Goal: Task Accomplishment & Management: Complete application form

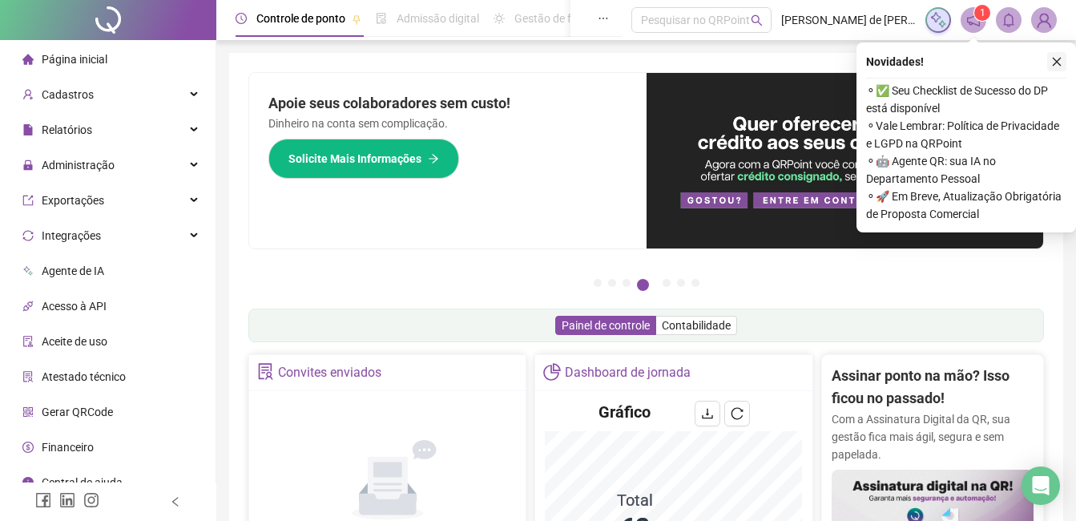
click at [1059, 63] on icon "close" at bounding box center [1056, 61] width 11 height 11
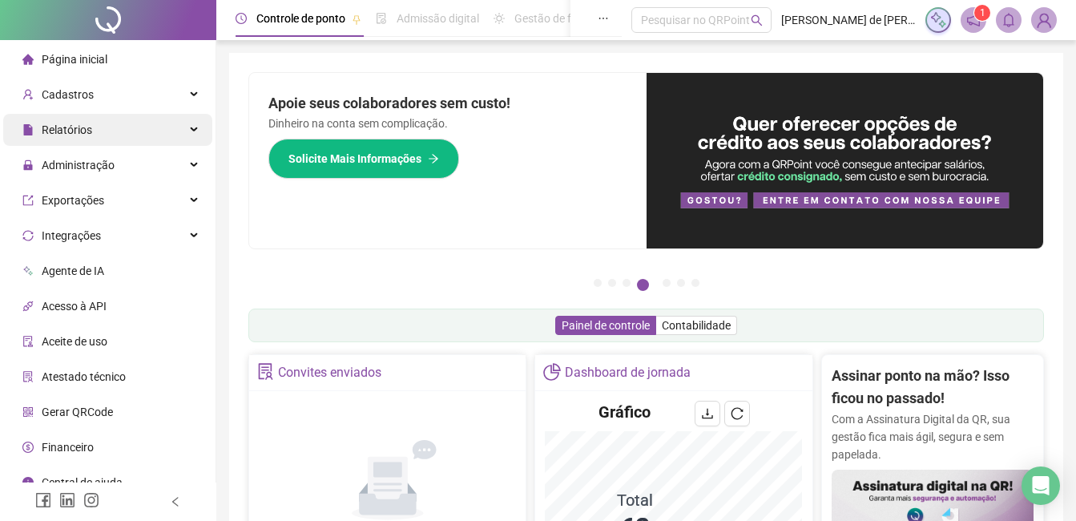
click at [93, 135] on div "Relatórios" at bounding box center [107, 130] width 209 height 32
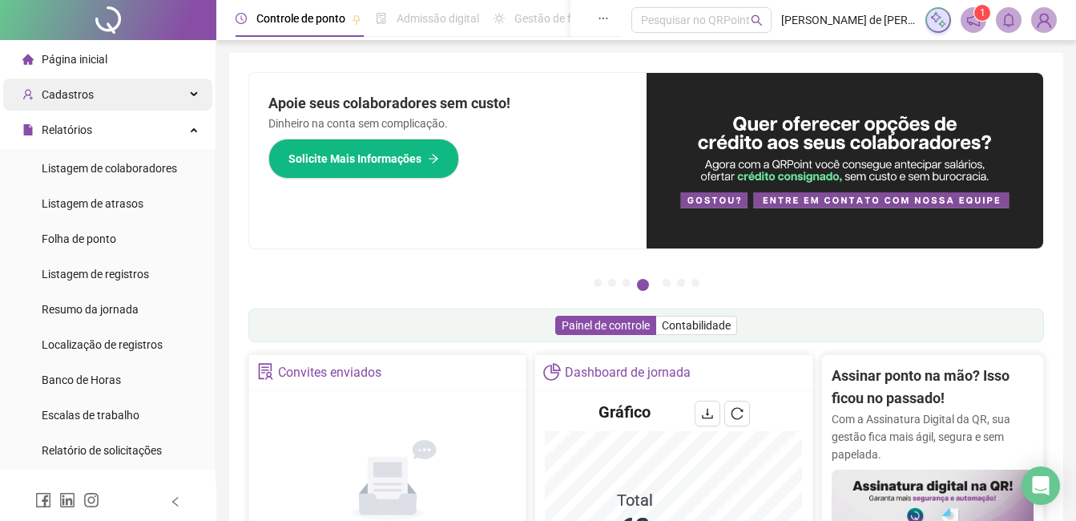
click at [103, 92] on div "Cadastros" at bounding box center [107, 95] width 209 height 32
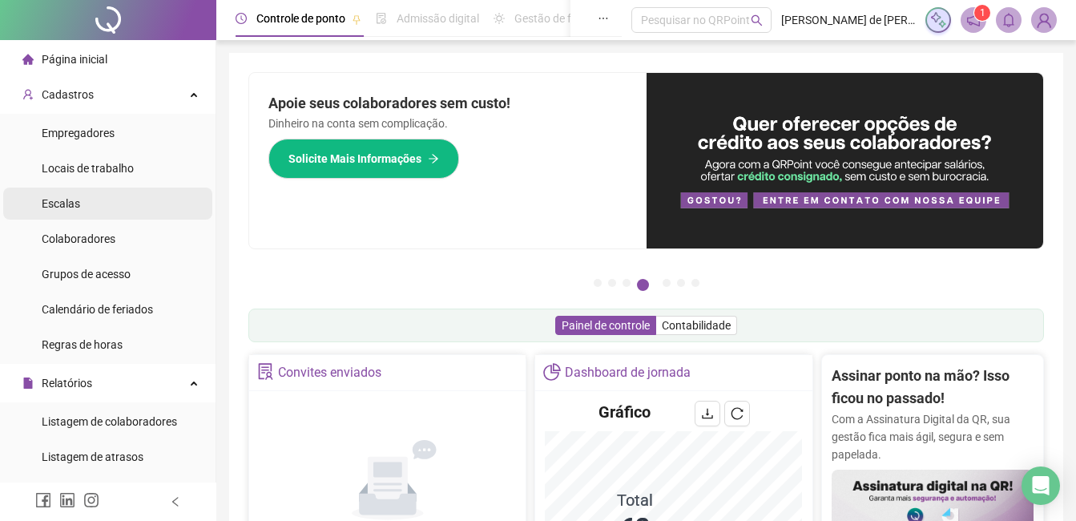
click at [79, 209] on li "Escalas" at bounding box center [107, 204] width 209 height 32
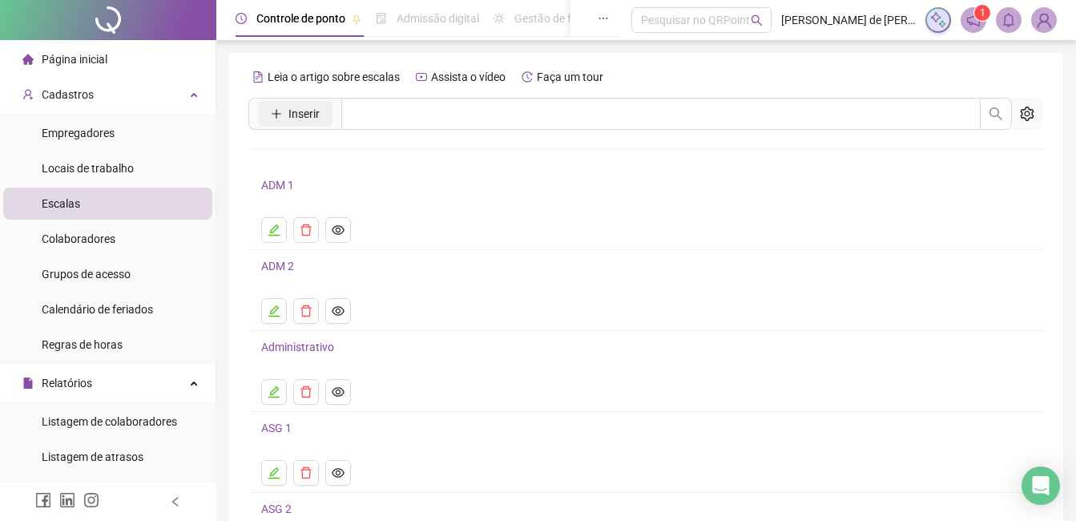
click at [293, 116] on span "Inserir" at bounding box center [304, 114] width 31 height 18
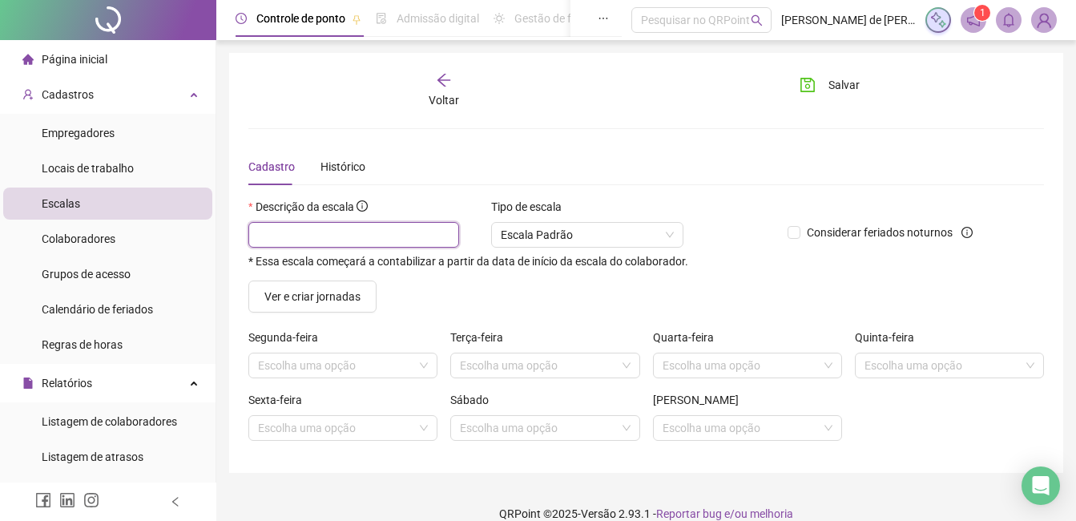
click at [324, 240] on input "text" at bounding box center [353, 235] width 211 height 26
type input "**********"
click at [379, 366] on input "search" at bounding box center [335, 365] width 155 height 24
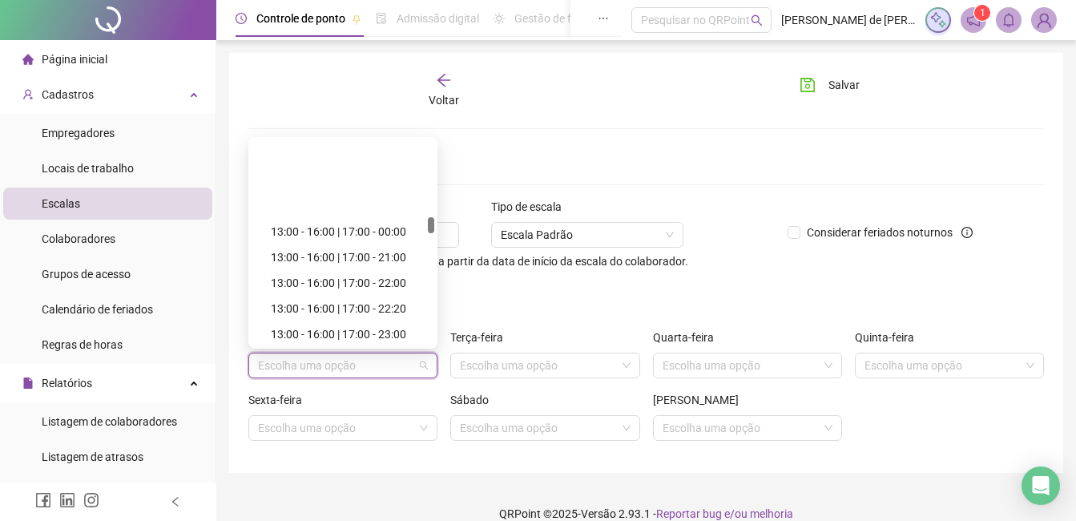
scroll to position [1523, 0]
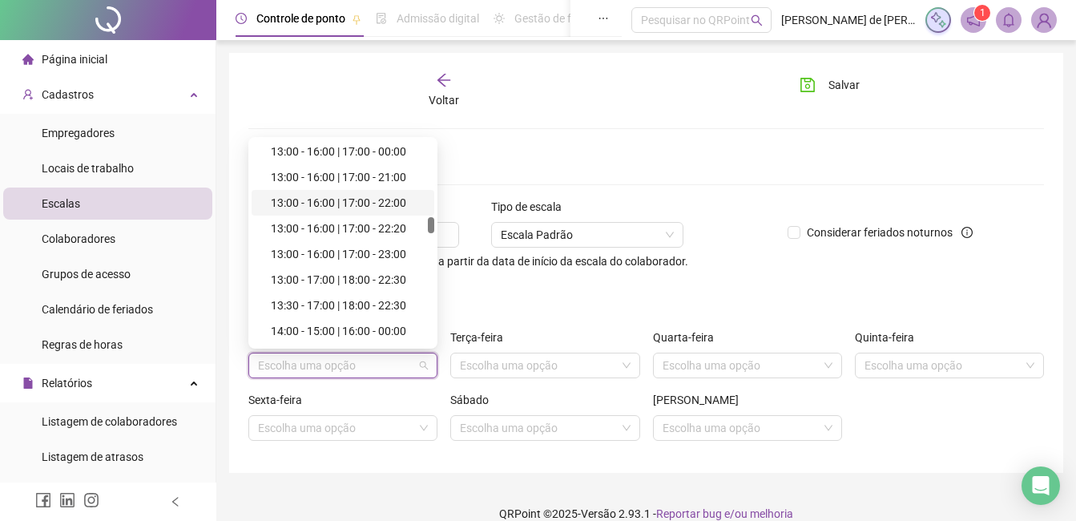
click at [372, 201] on div "13:00 - 16:00 | 17:00 - 22:00" at bounding box center [348, 203] width 154 height 18
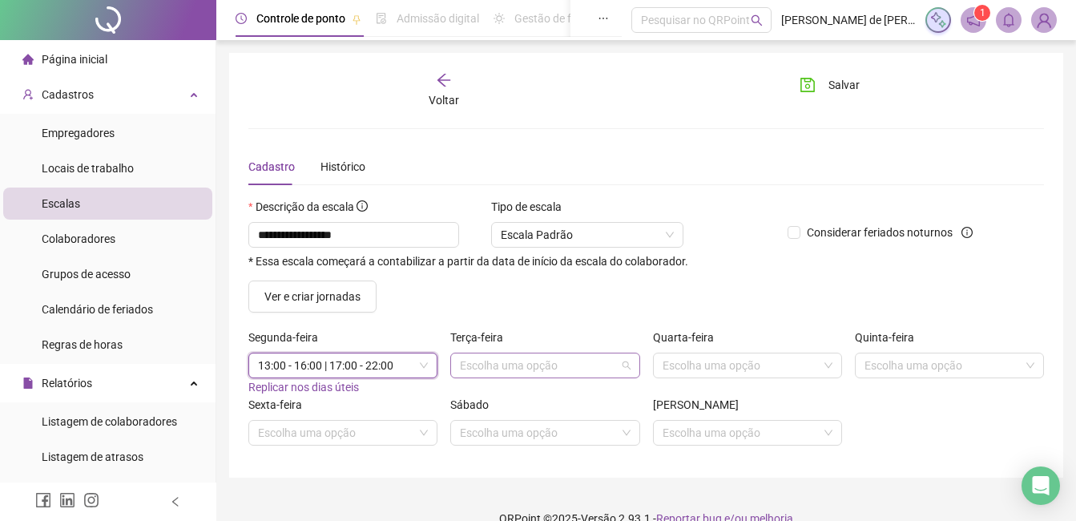
click at [525, 370] on input "search" at bounding box center [537, 365] width 155 height 24
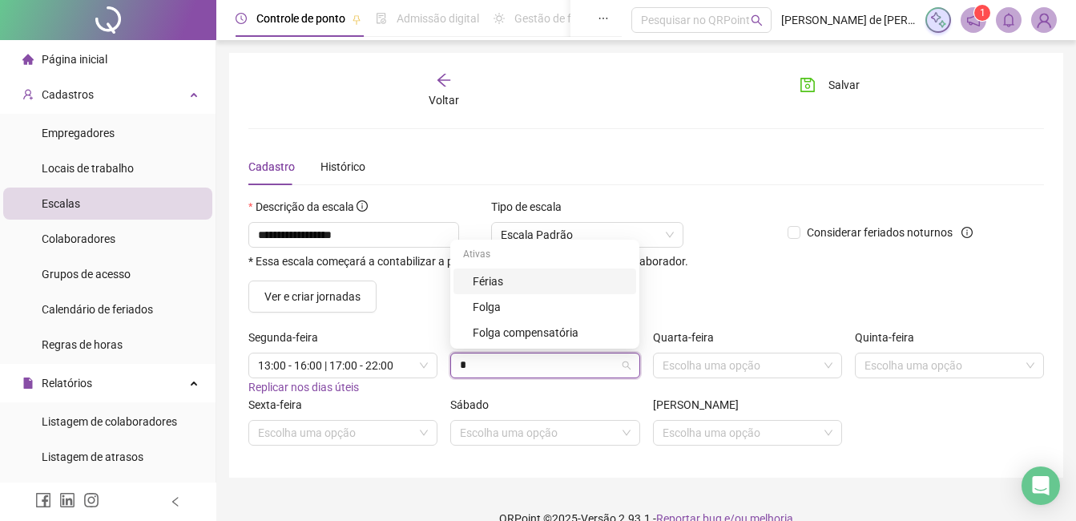
type input "**"
click at [487, 314] on div "Folga" at bounding box center [550, 307] width 154 height 18
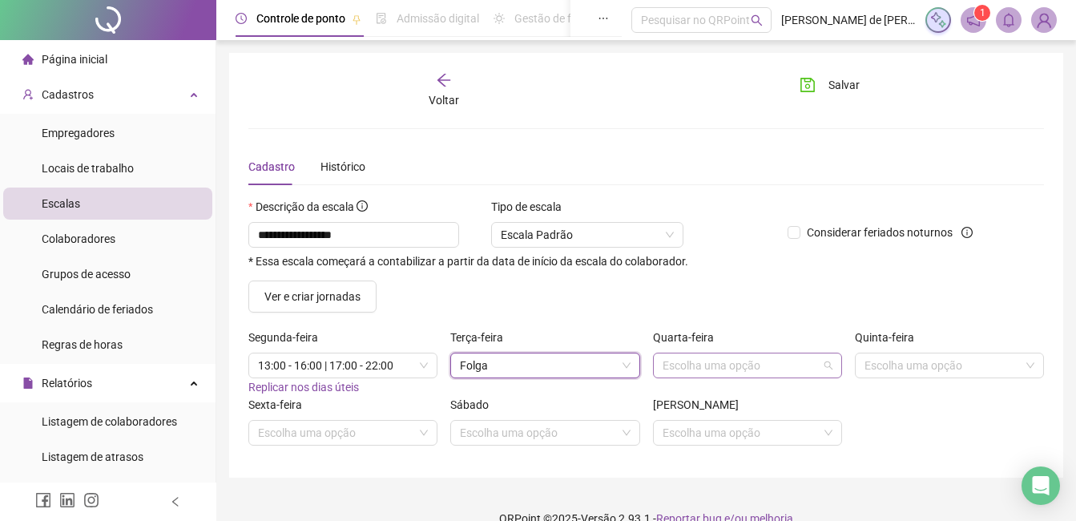
drag, startPoint x: 695, startPoint y: 372, endPoint x: 704, endPoint y: 352, distance: 22.2
click at [696, 372] on input "search" at bounding box center [740, 365] width 155 height 24
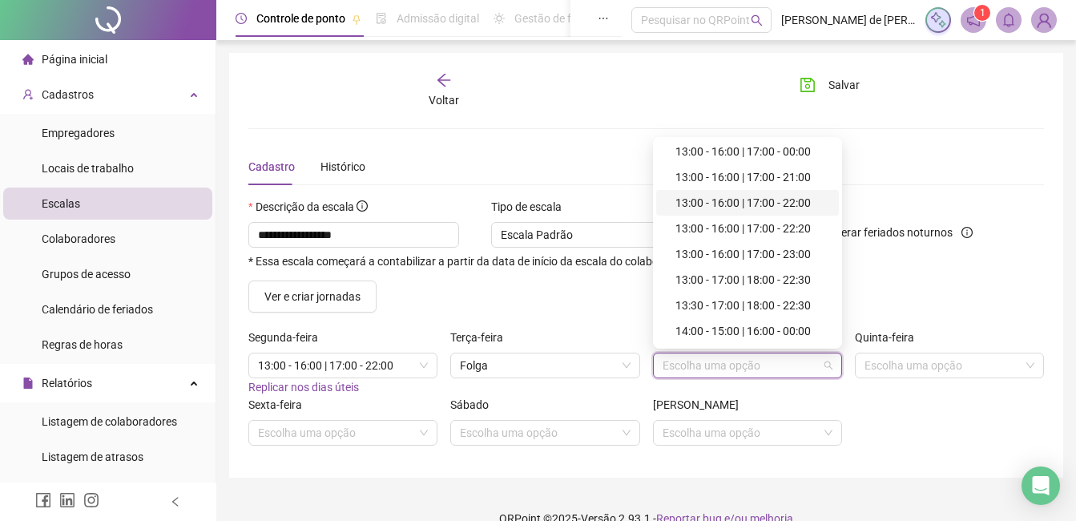
click at [765, 202] on div "13:00 - 16:00 | 17:00 - 22:00" at bounding box center [753, 203] width 154 height 18
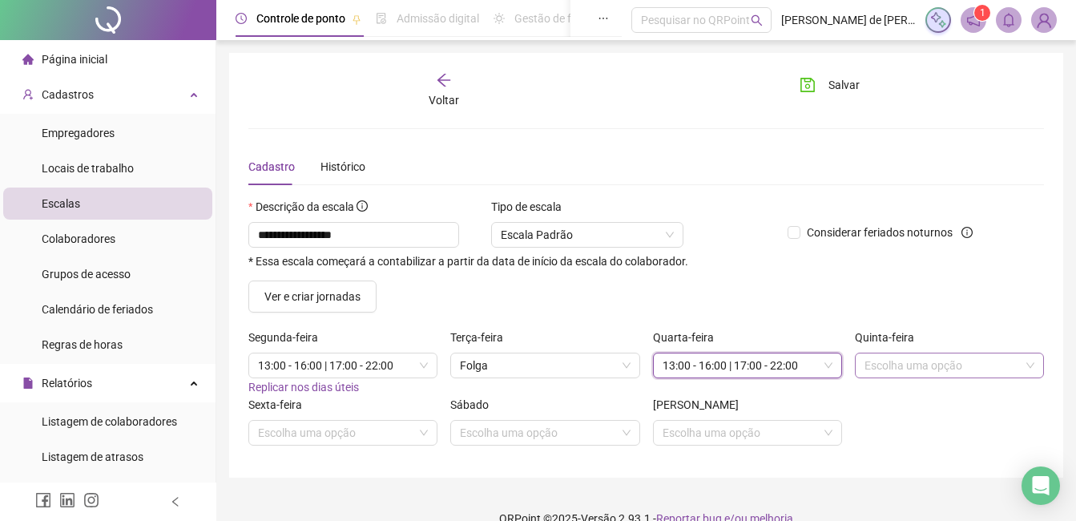
click at [933, 366] on input "search" at bounding box center [942, 365] width 155 height 24
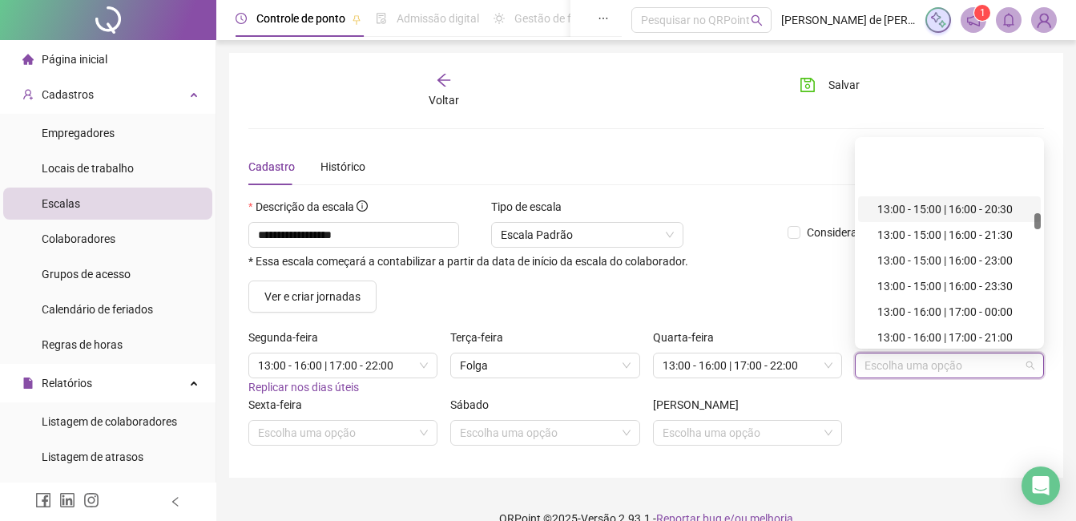
scroll to position [1443, 0]
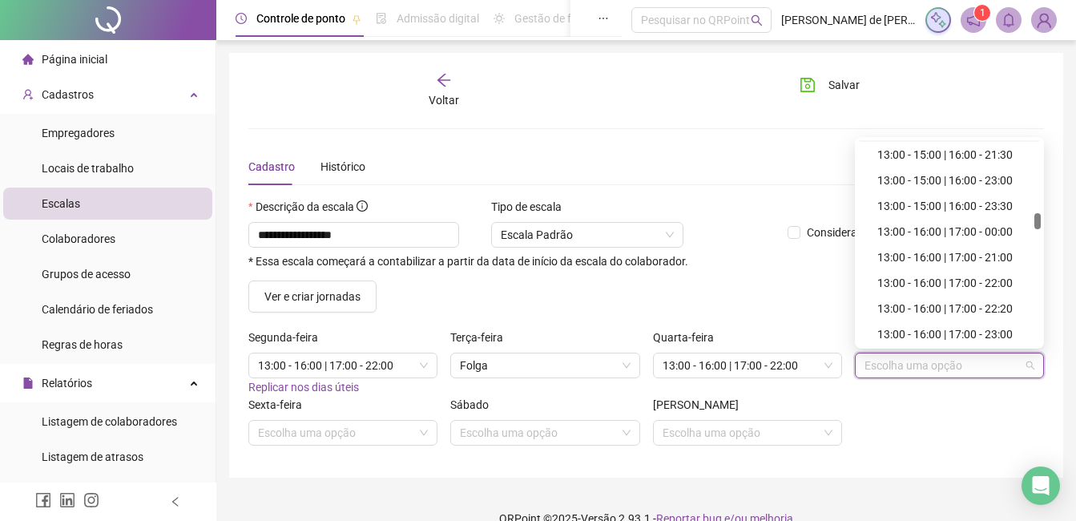
click at [915, 283] on div "13:00 - 16:00 | 17:00 - 22:00" at bounding box center [955, 283] width 154 height 18
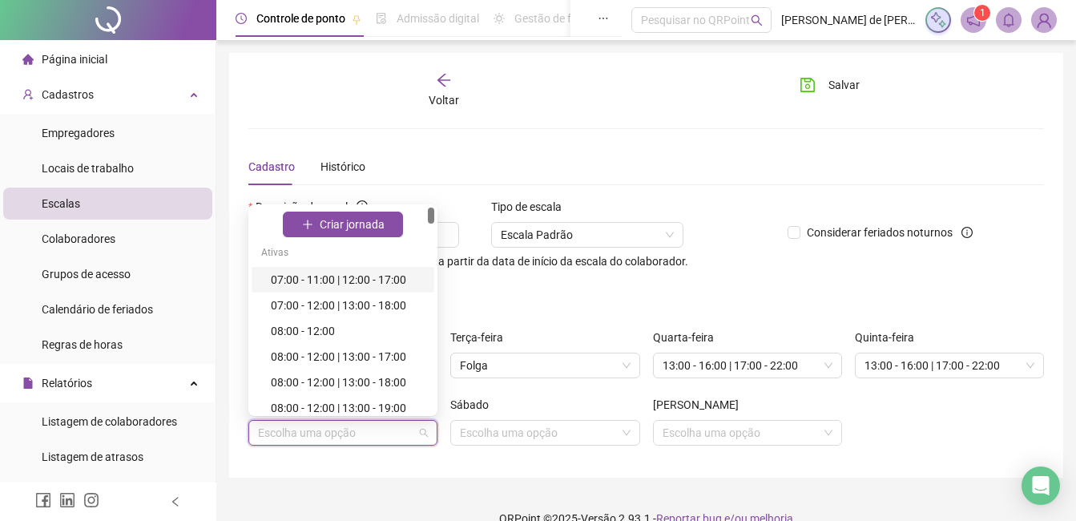
click at [330, 426] on input "search" at bounding box center [335, 433] width 155 height 24
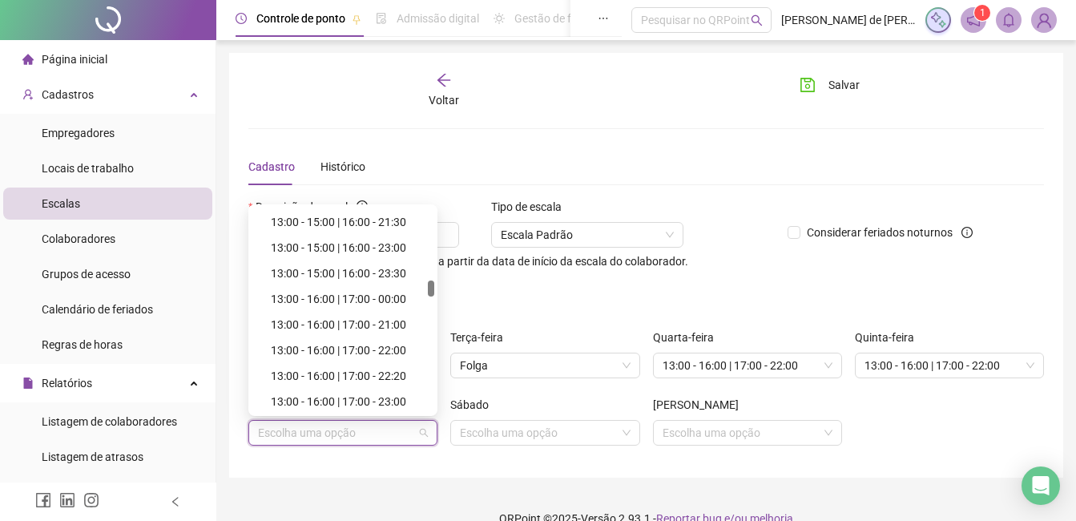
click at [365, 347] on div "13:00 - 16:00 | 17:00 - 22:00" at bounding box center [348, 350] width 154 height 18
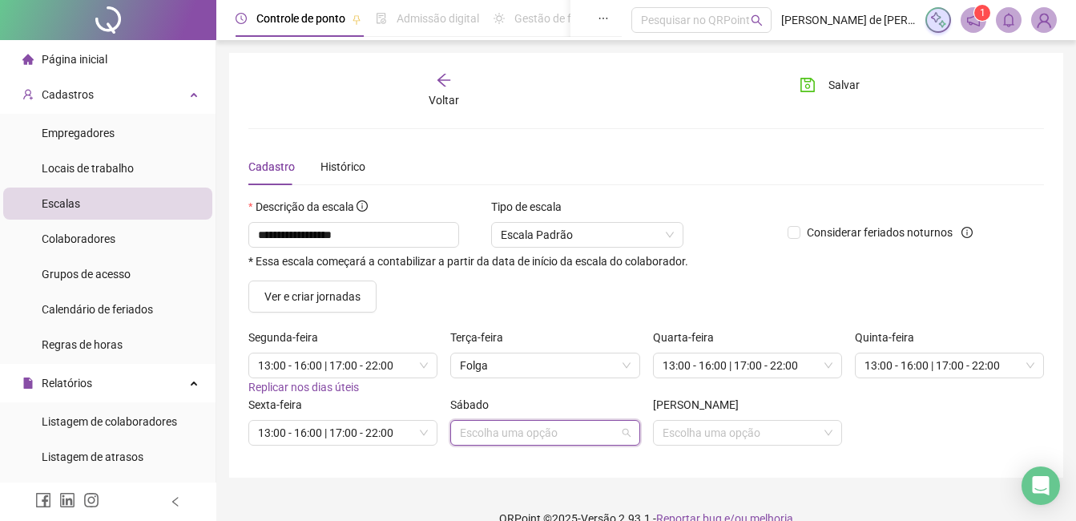
click at [490, 432] on input "search" at bounding box center [537, 433] width 155 height 24
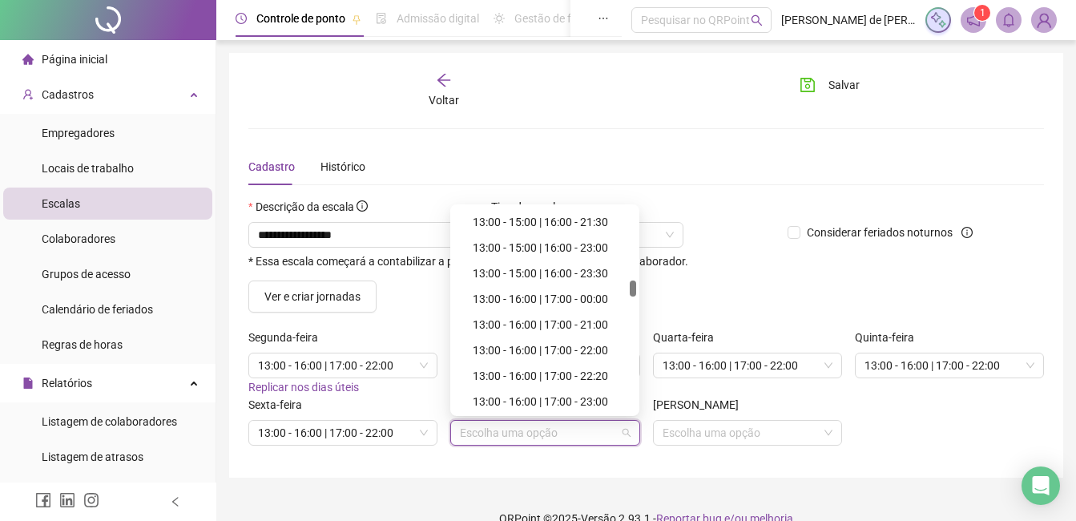
click at [519, 351] on div "13:00 - 16:00 | 17:00 - 22:00" at bounding box center [550, 350] width 154 height 18
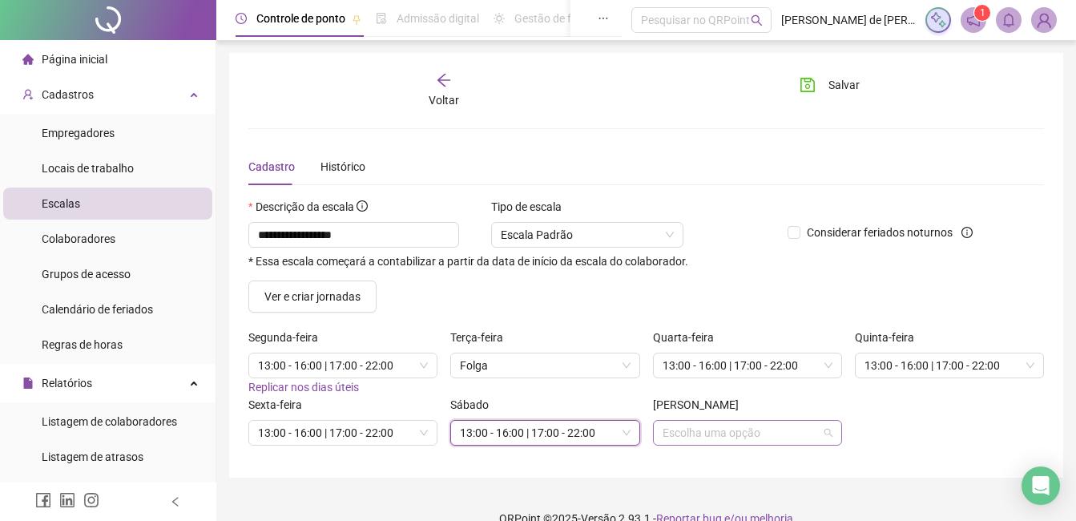
click at [696, 426] on input "search" at bounding box center [740, 433] width 155 height 24
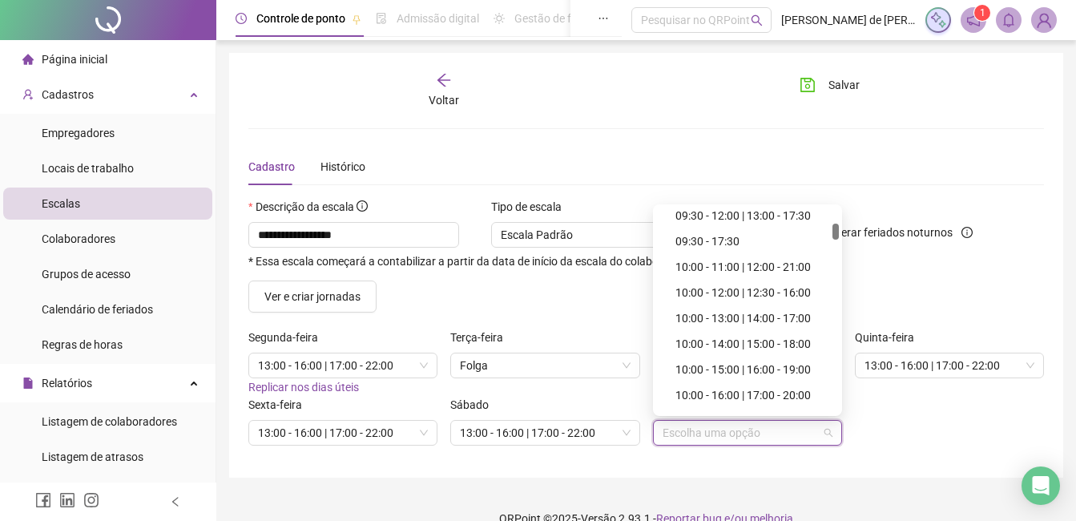
scroll to position [641, 0]
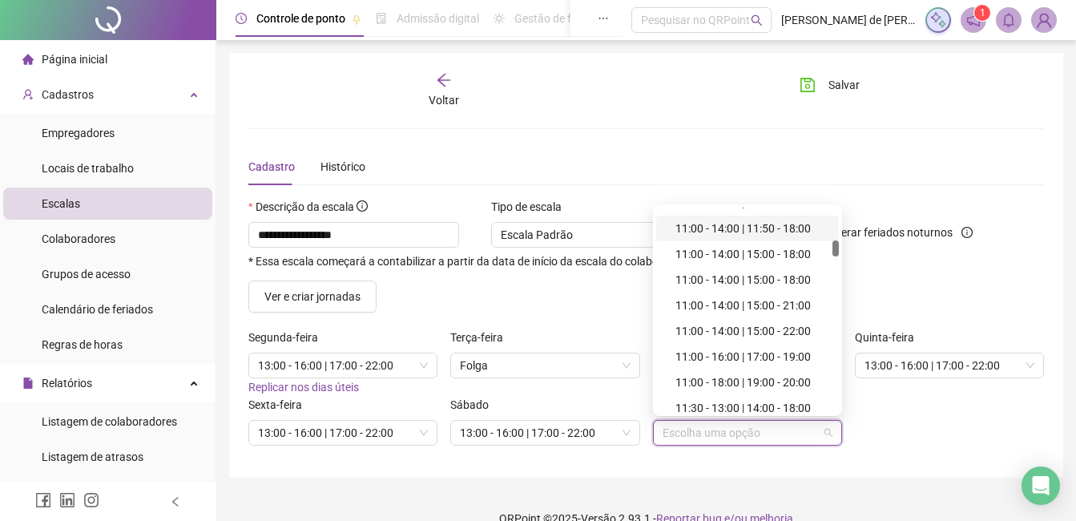
click at [708, 385] on div "11:00 - 18:00 | 19:00 - 20:00" at bounding box center [753, 382] width 154 height 18
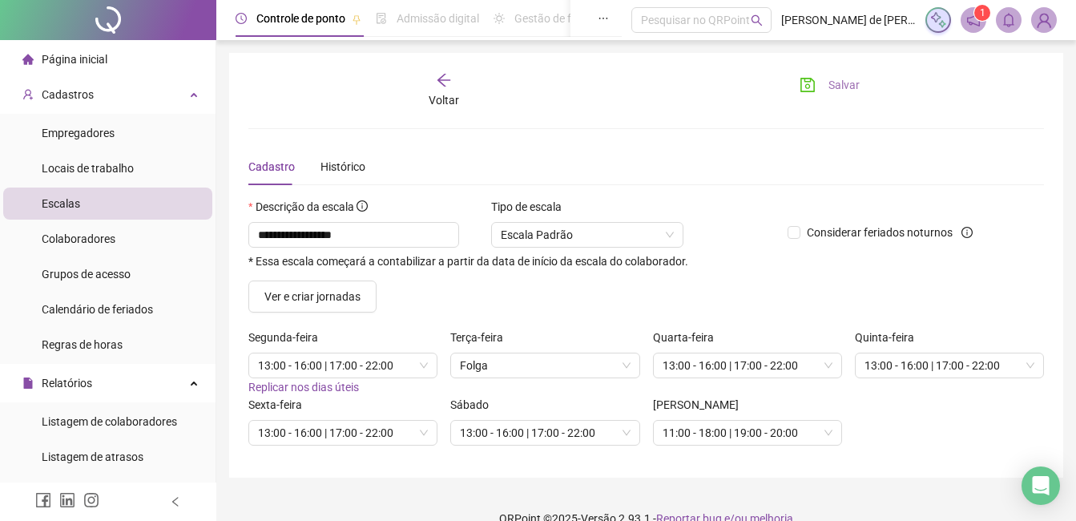
click at [850, 86] on span "Salvar" at bounding box center [844, 85] width 31 height 18
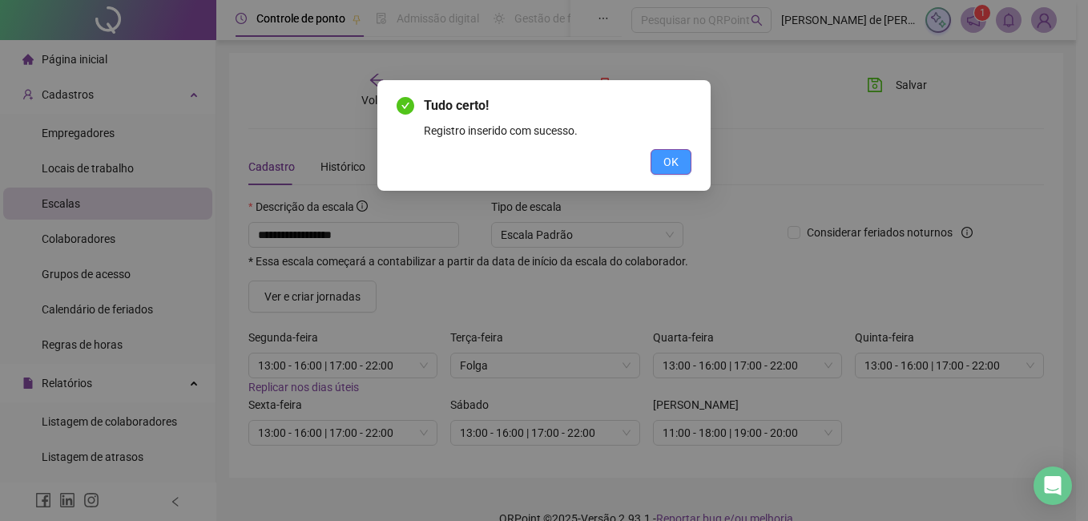
click at [671, 160] on span "OK" at bounding box center [671, 162] width 15 height 18
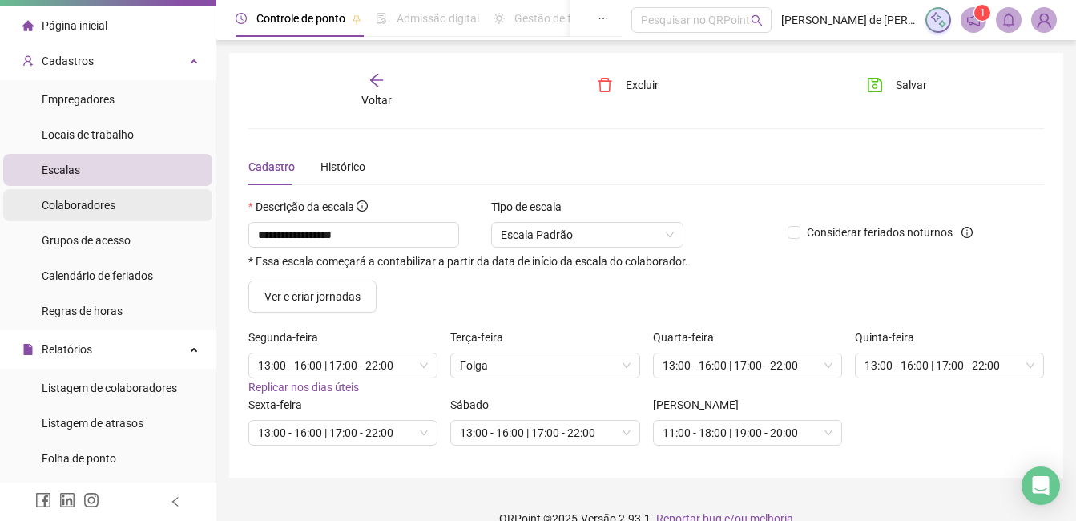
scroll to position [0, 0]
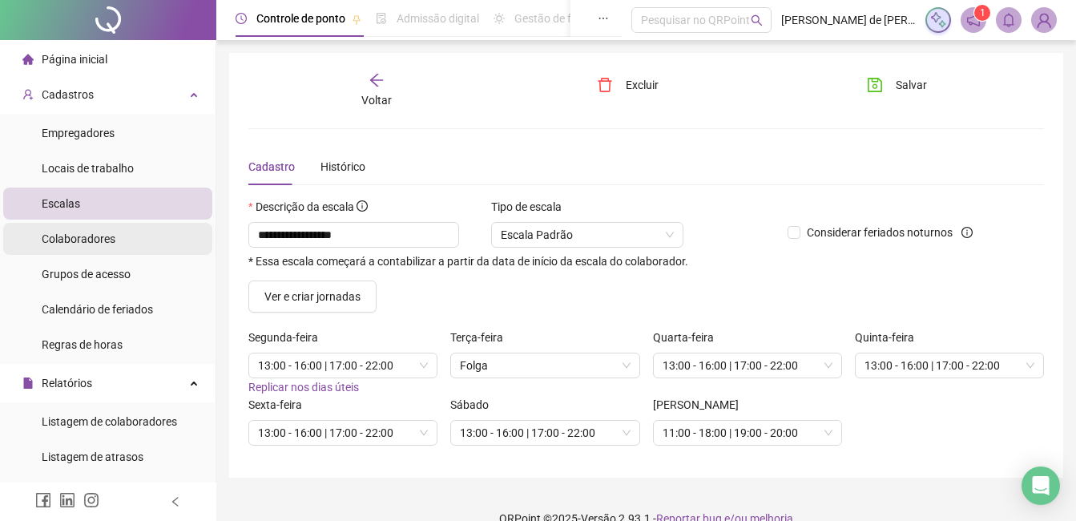
click at [108, 243] on span "Colaboradores" at bounding box center [79, 238] width 74 height 13
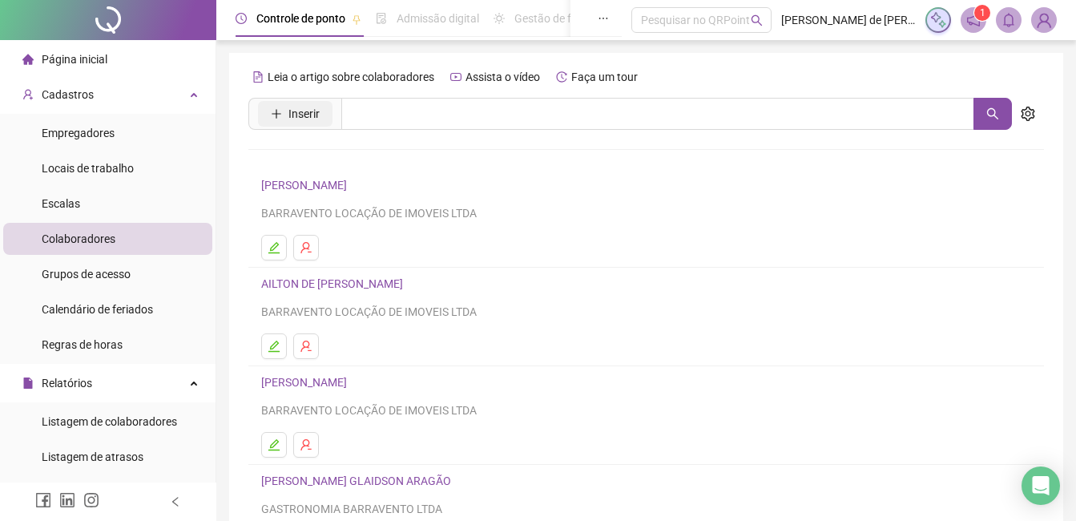
click at [313, 107] on span "Inserir" at bounding box center [304, 114] width 31 height 18
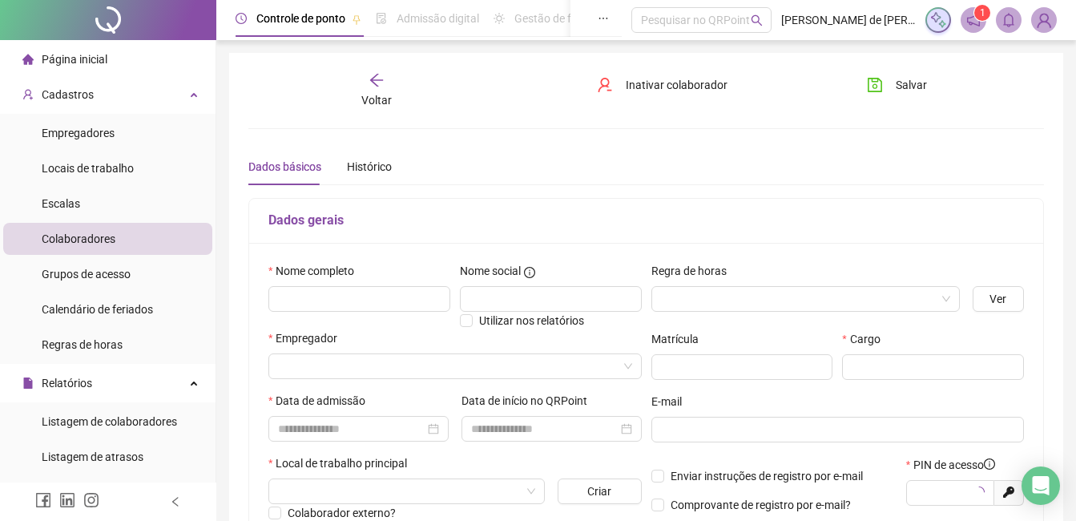
type input "*****"
click at [329, 299] on input "text" at bounding box center [359, 299] width 182 height 26
type input "**********"
click at [794, 309] on input "search" at bounding box center [798, 299] width 275 height 24
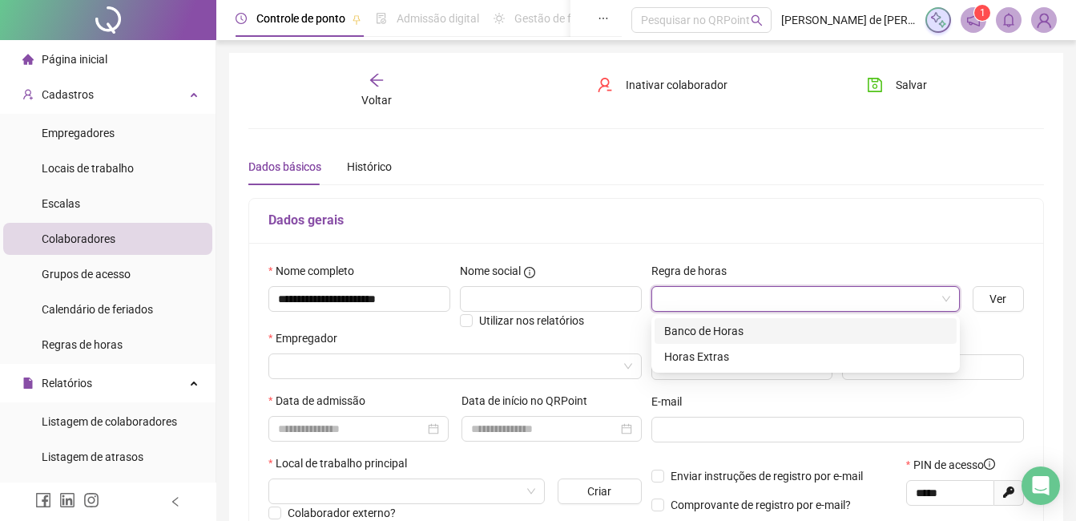
click at [754, 326] on div "Banco de Horas" at bounding box center [805, 331] width 283 height 18
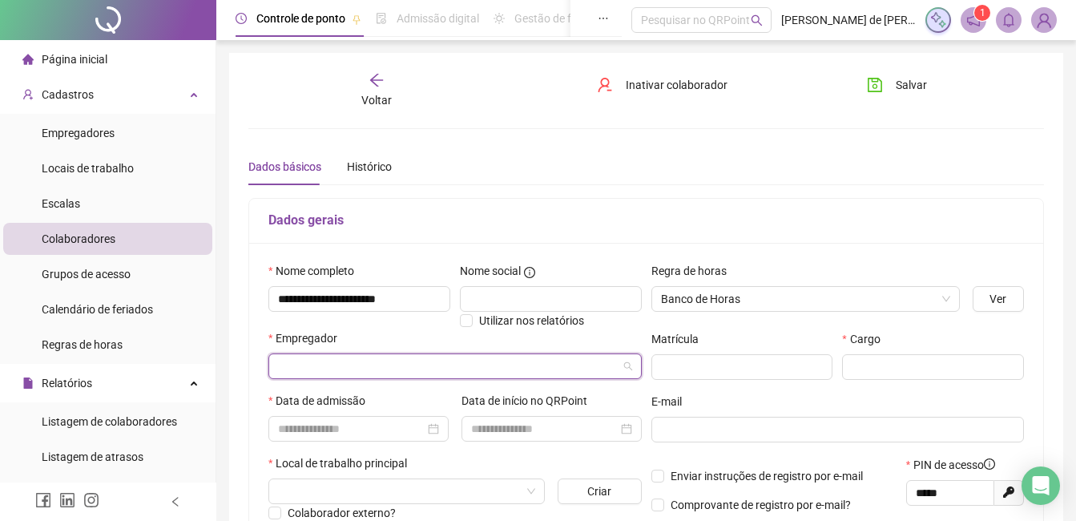
click at [443, 361] on input "search" at bounding box center [448, 366] width 340 height 24
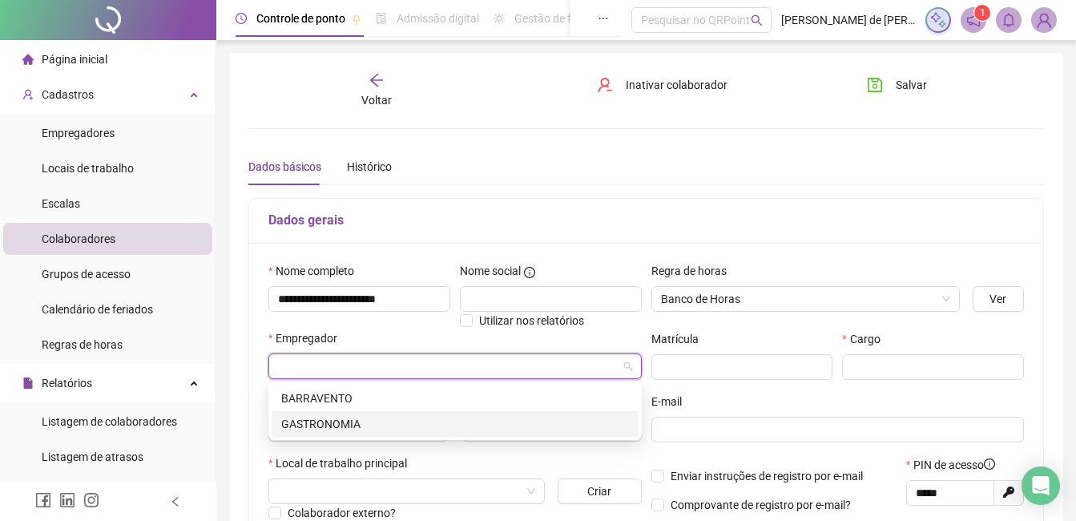
click at [332, 423] on div "GASTRONOMIA" at bounding box center [455, 424] width 348 height 18
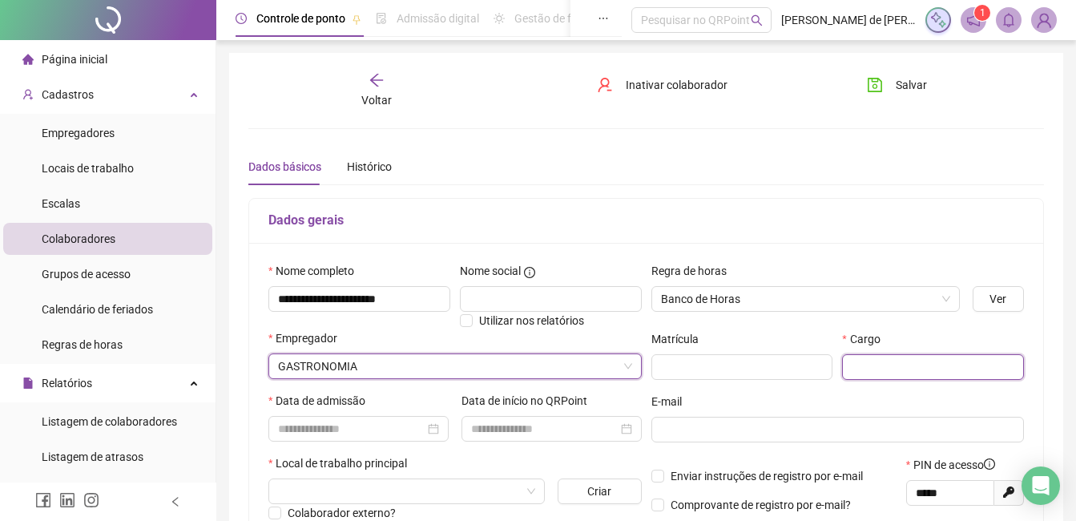
click at [914, 363] on input "text" at bounding box center [933, 367] width 182 height 26
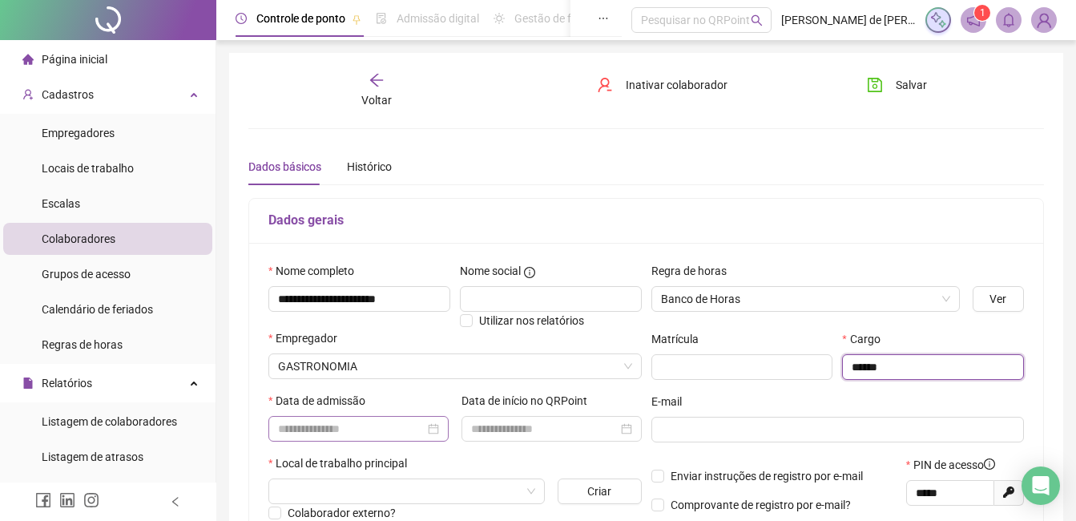
click at [438, 426] on div at bounding box center [358, 429] width 161 height 18
type input "******"
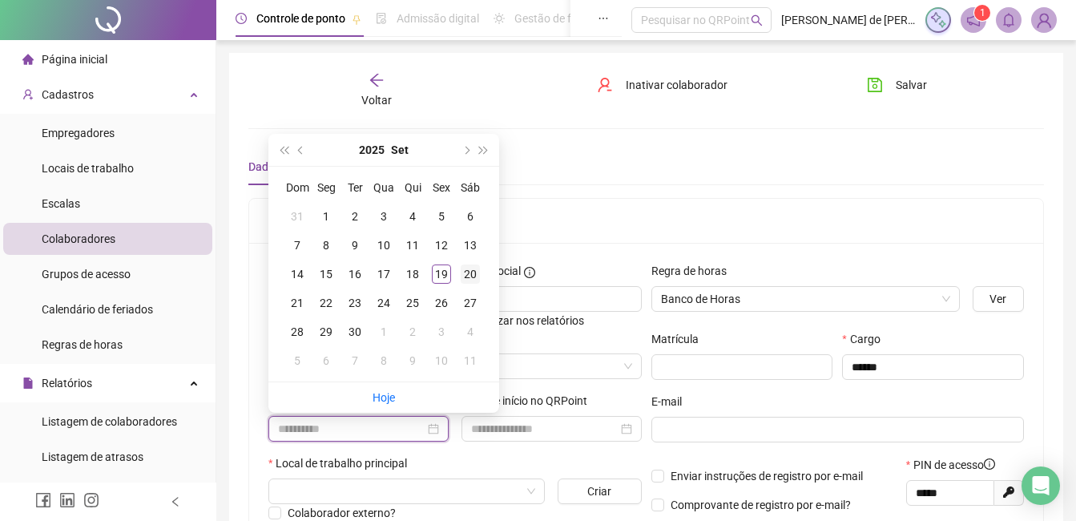
type input "**********"
click at [466, 275] on div "20" at bounding box center [470, 273] width 19 height 19
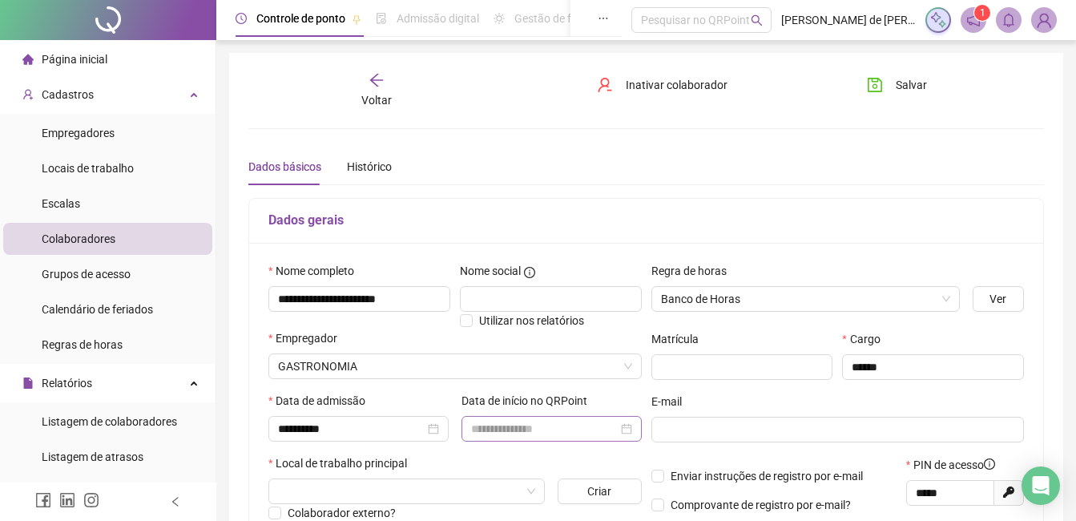
scroll to position [80, 0]
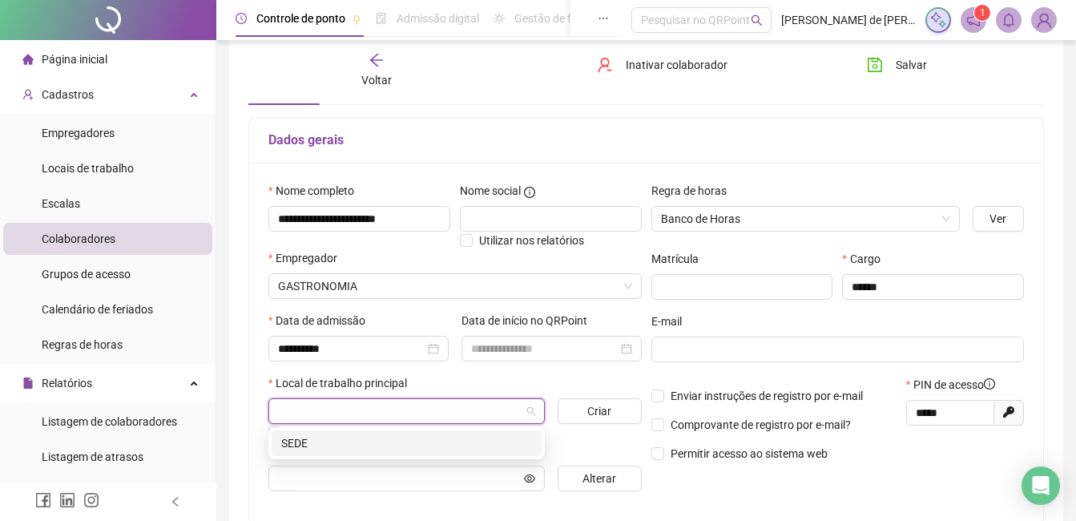
click at [503, 403] on input "search" at bounding box center [399, 411] width 243 height 24
click at [387, 439] on div "SEDE" at bounding box center [406, 443] width 251 height 18
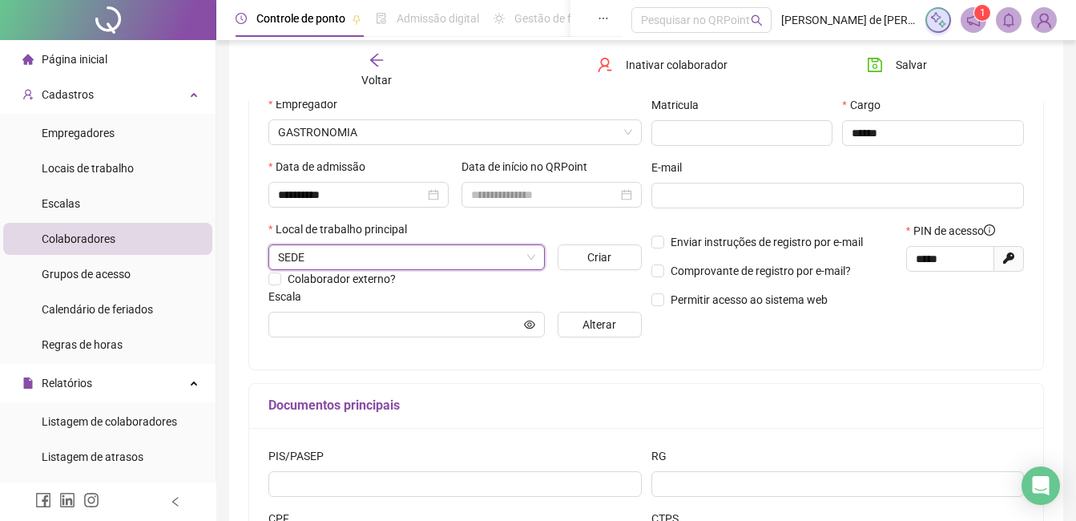
scroll to position [240, 0]
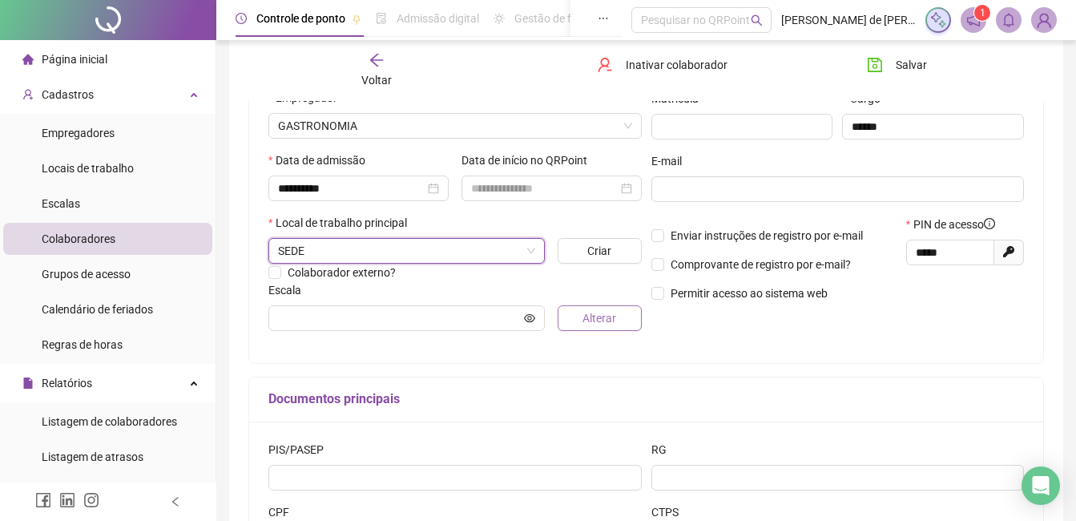
click at [566, 322] on button "Alterar" at bounding box center [599, 318] width 83 height 26
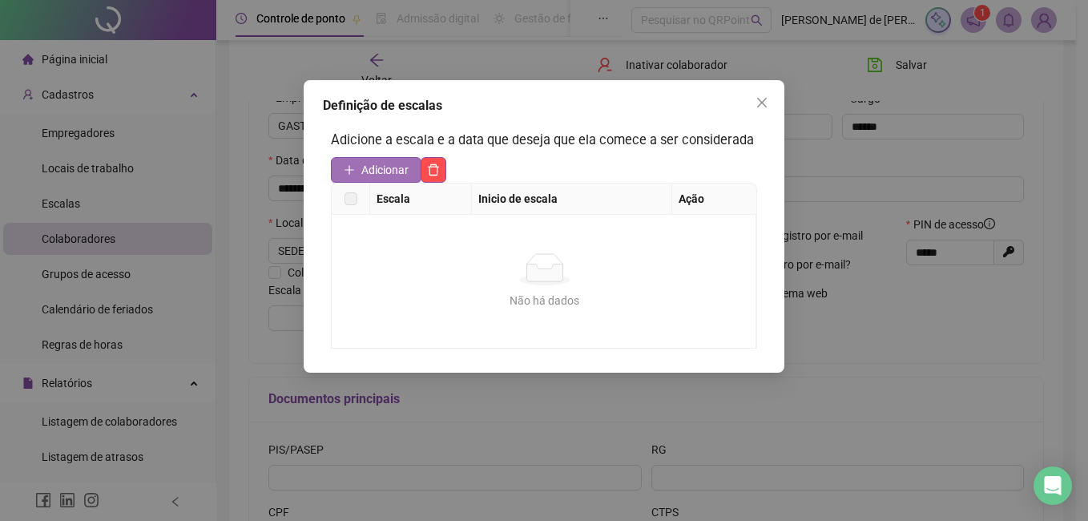
click at [384, 167] on span "Adicionar" at bounding box center [384, 170] width 47 height 18
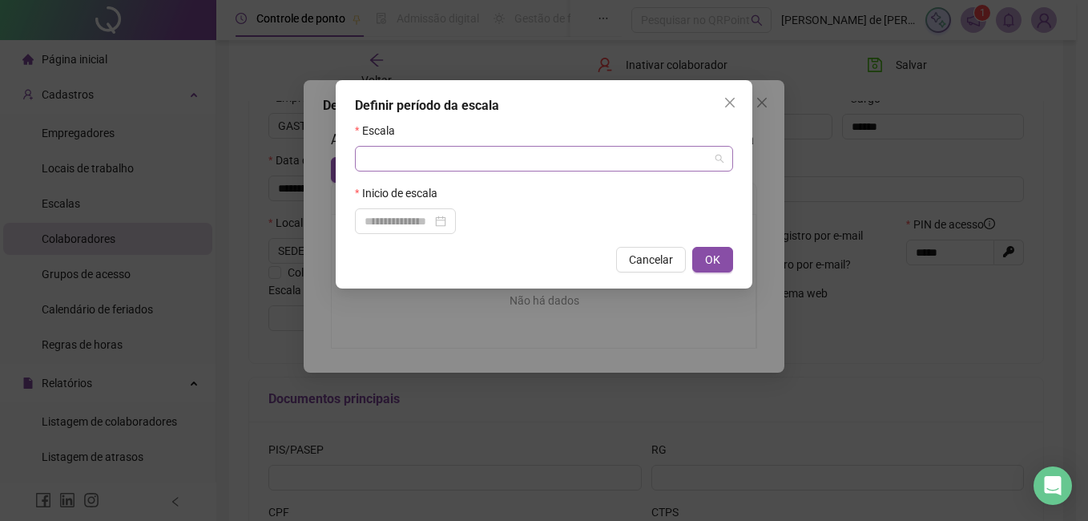
click at [414, 161] on input "search" at bounding box center [537, 159] width 345 height 24
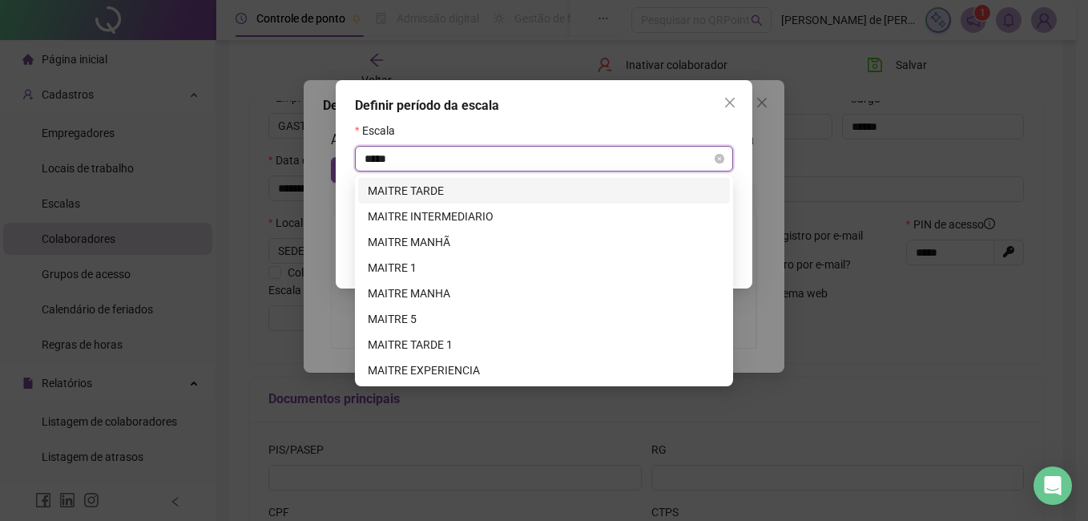
type input "******"
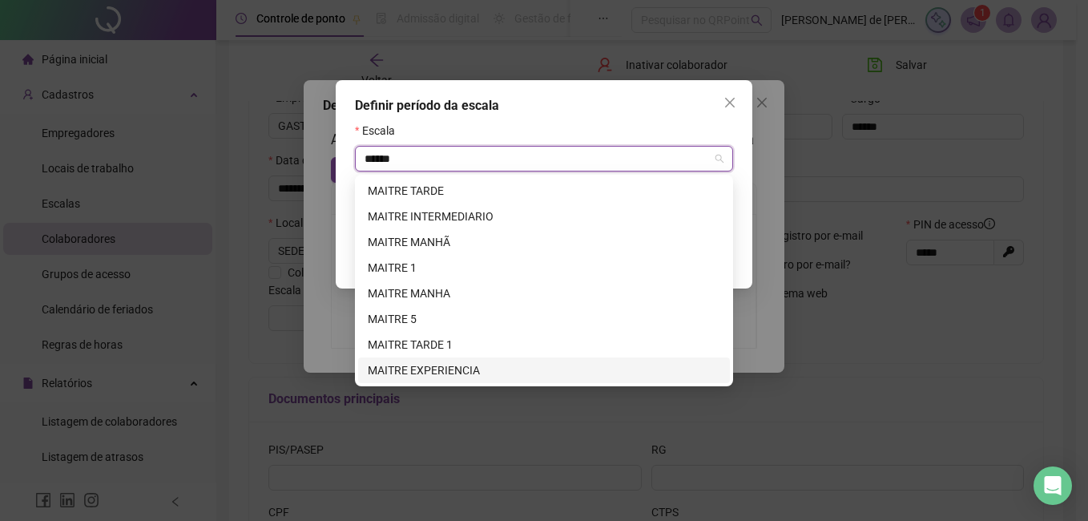
click at [452, 366] on div "MAITRE EXPERIENCIA" at bounding box center [544, 370] width 353 height 18
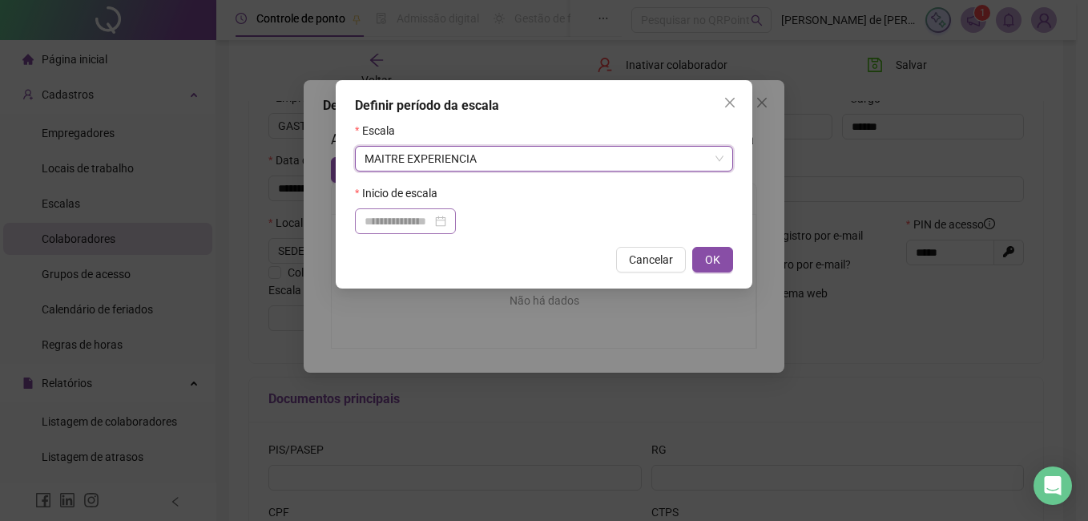
click at [446, 219] on div at bounding box center [406, 221] width 82 height 18
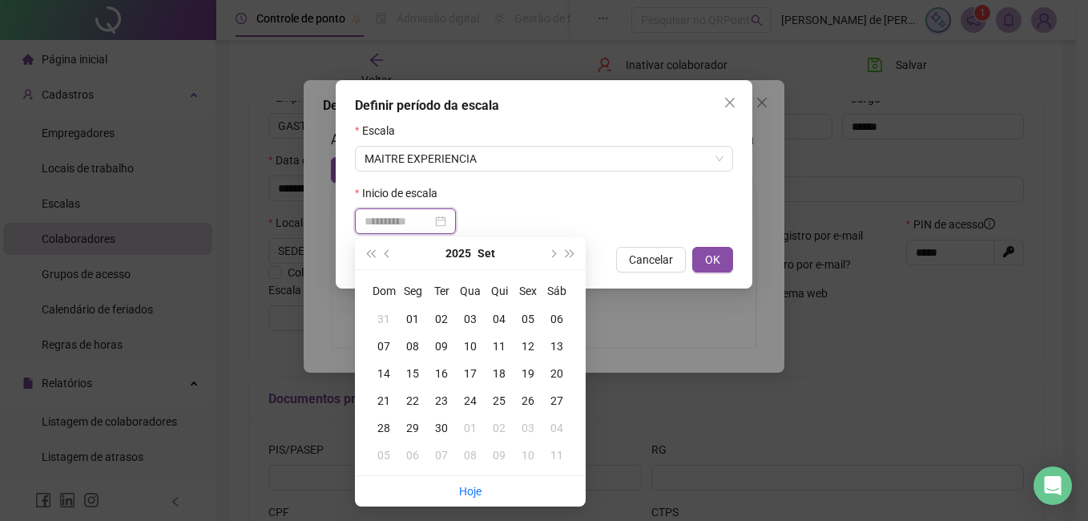
type input "**********"
click at [559, 374] on div "20" at bounding box center [557, 374] width 29 height 18
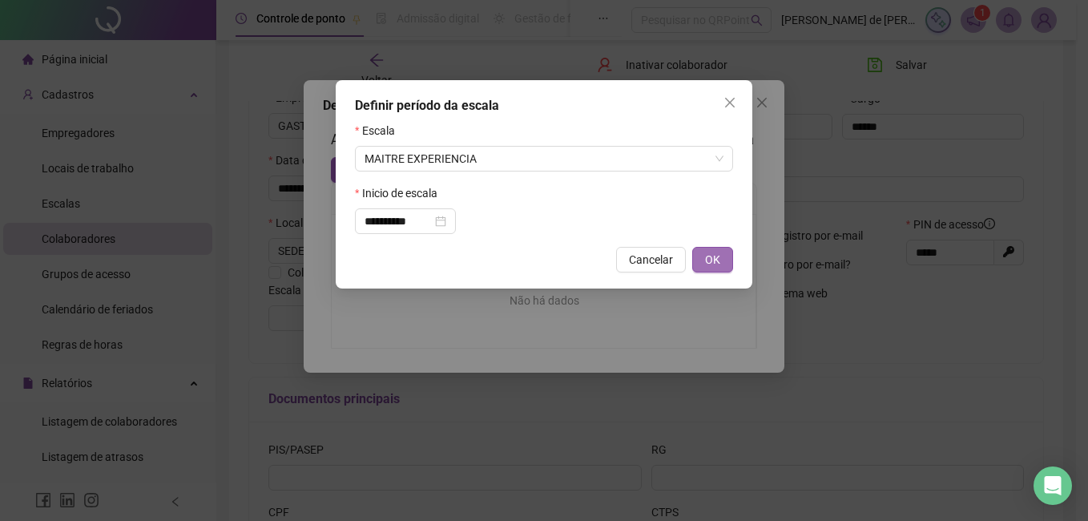
click at [714, 255] on span "OK" at bounding box center [712, 260] width 15 height 18
type input "**********"
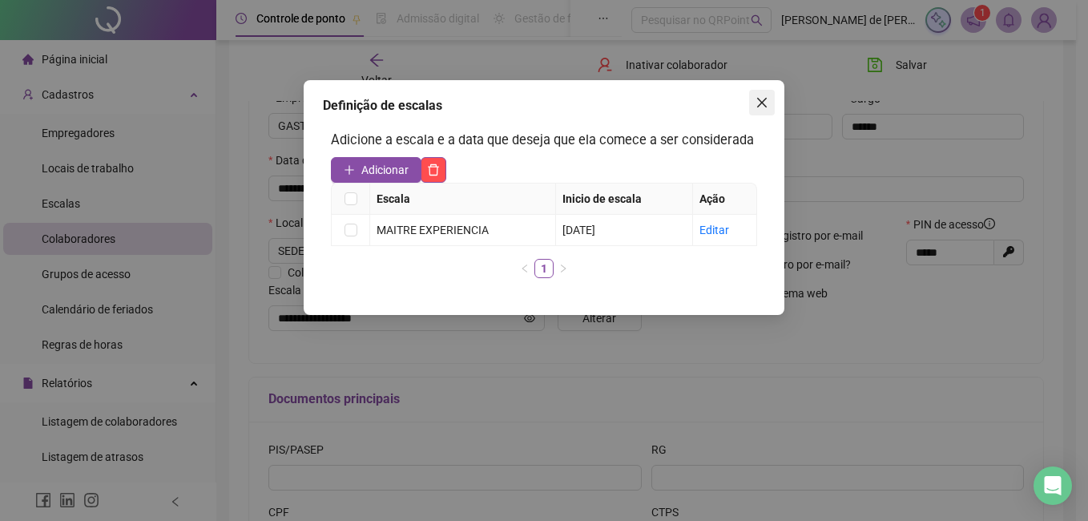
click at [761, 103] on icon "close" at bounding box center [762, 103] width 10 height 10
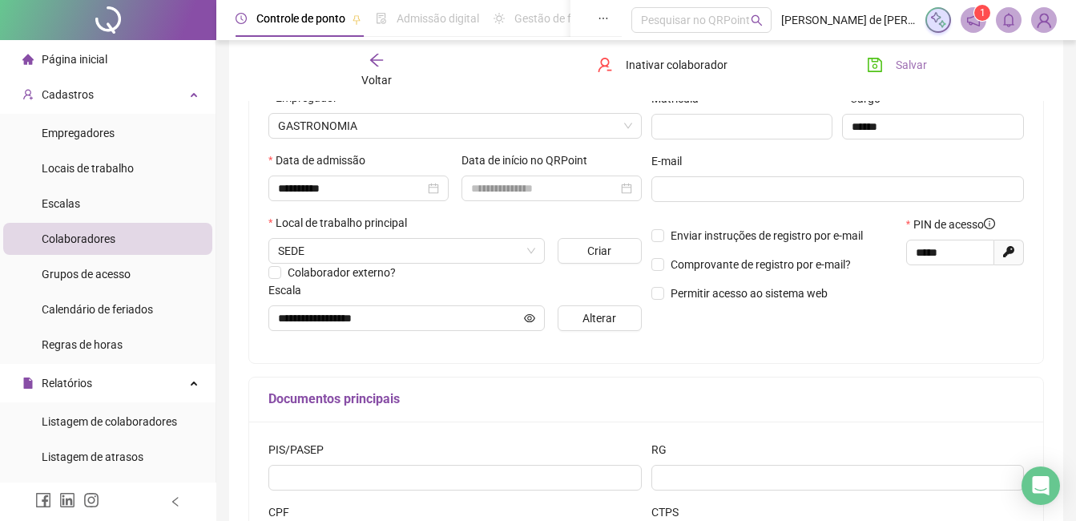
click at [898, 71] on span "Salvar" at bounding box center [911, 65] width 31 height 18
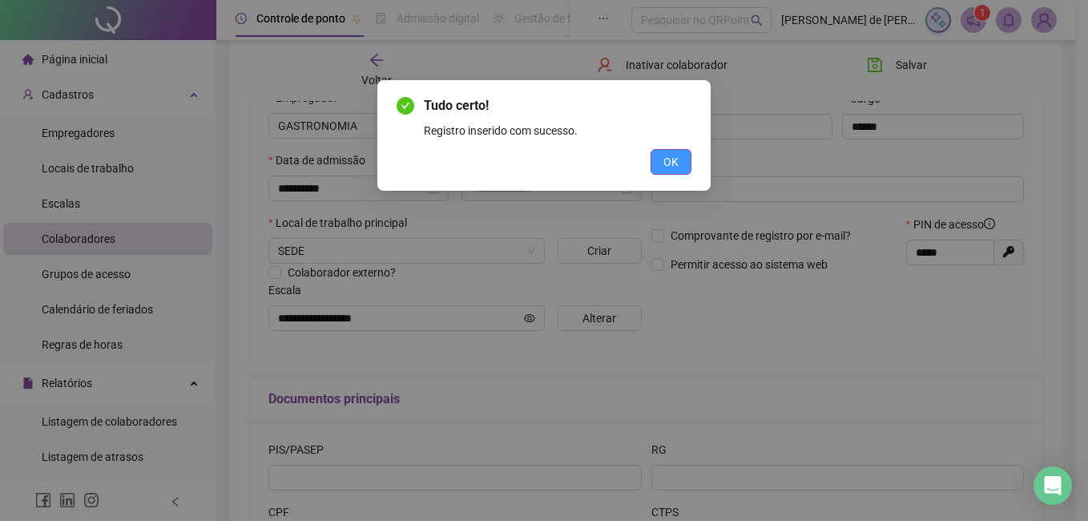
click at [667, 169] on span "OK" at bounding box center [671, 162] width 15 height 18
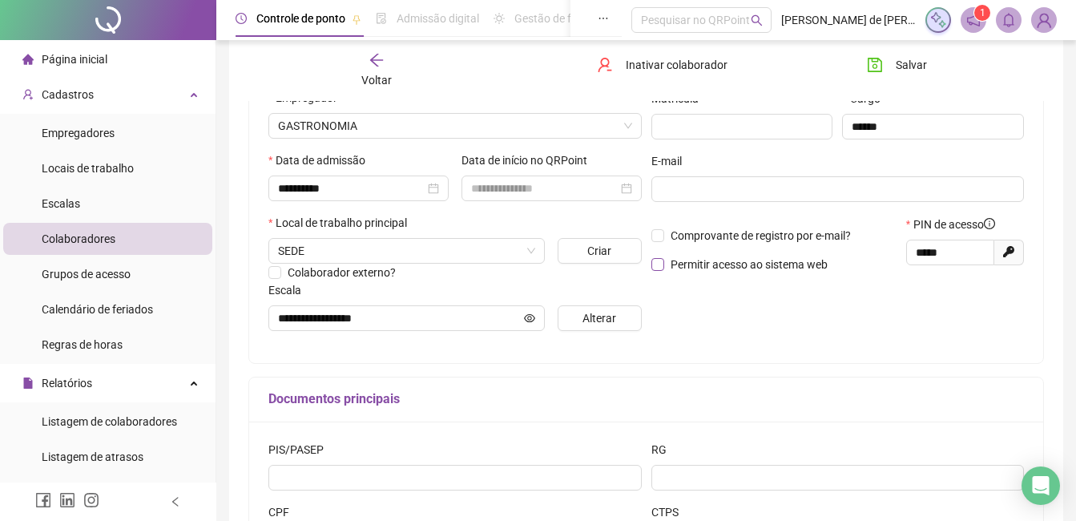
scroll to position [0, 0]
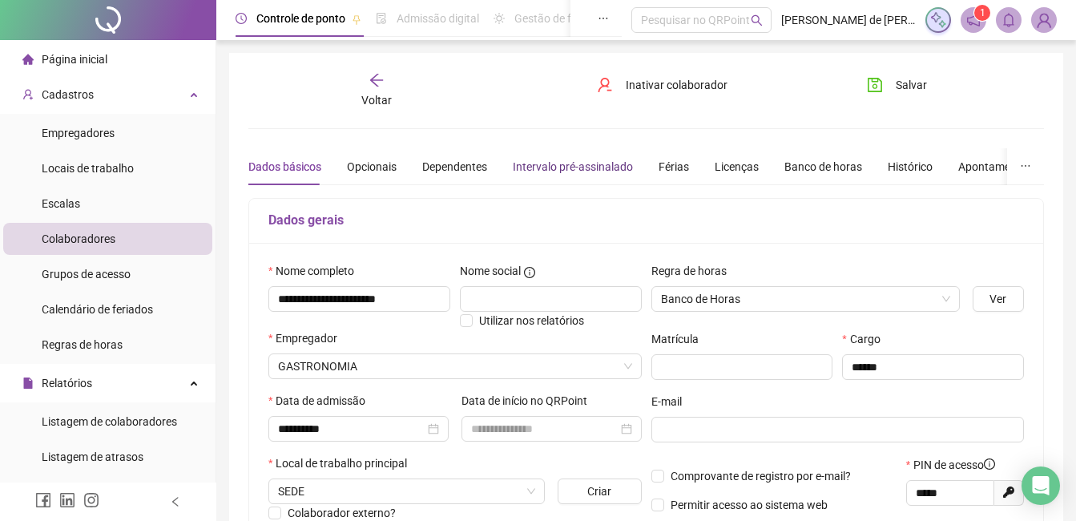
click at [574, 172] on div "Intervalo pré-assinalado" at bounding box center [573, 167] width 120 height 18
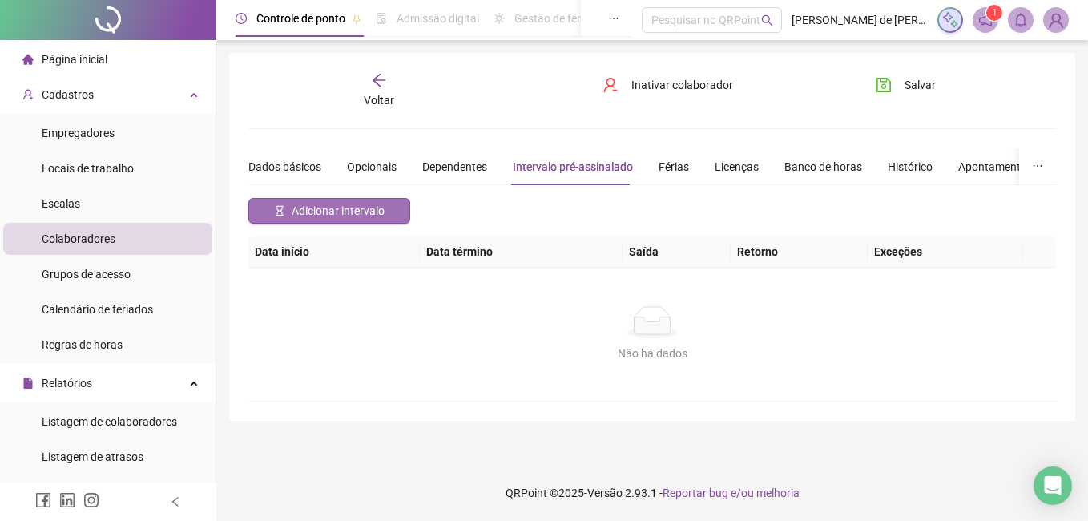
click at [333, 205] on span "Adicionar intervalo" at bounding box center [338, 211] width 93 height 18
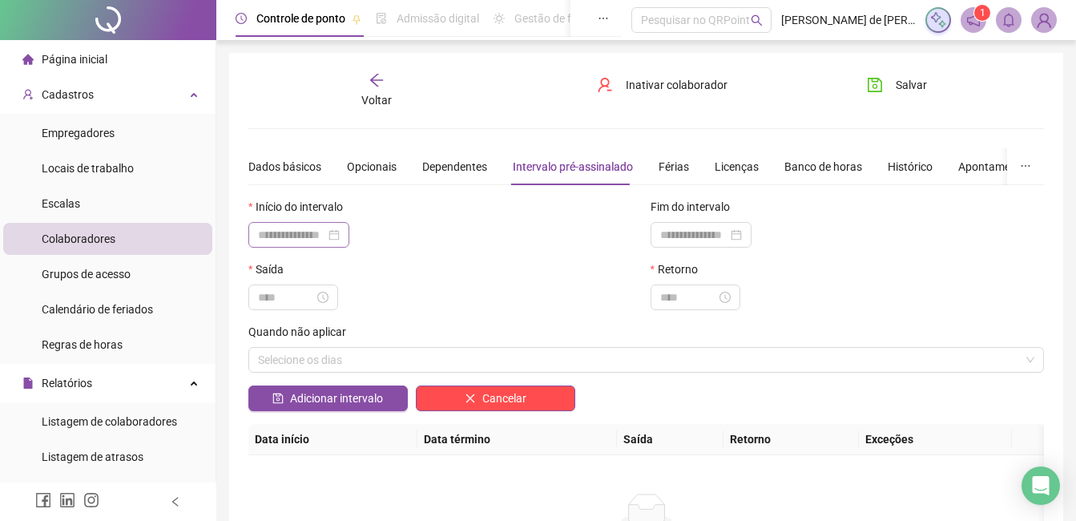
click at [340, 234] on div at bounding box center [299, 235] width 82 height 18
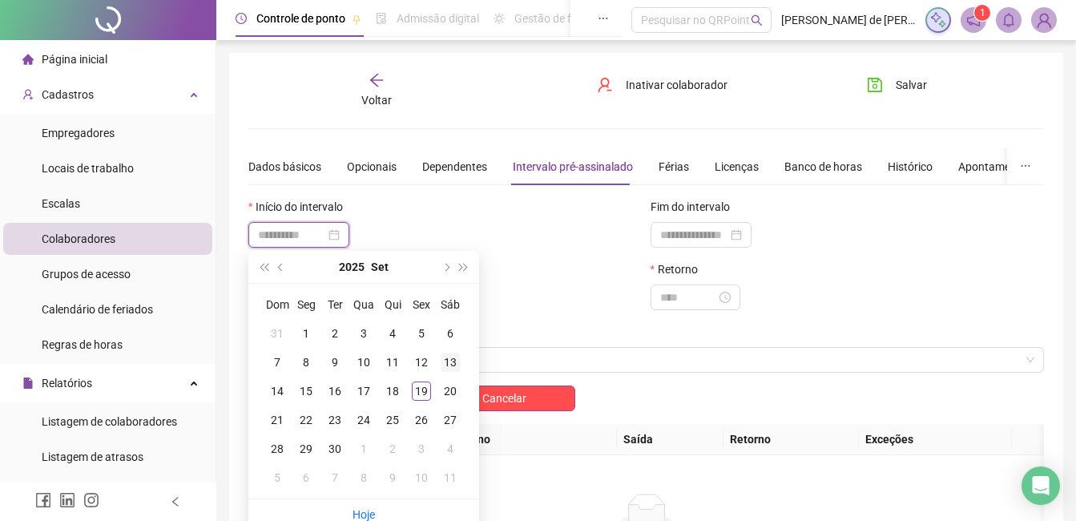
type input "**********"
click at [453, 390] on div "20" at bounding box center [450, 390] width 19 height 19
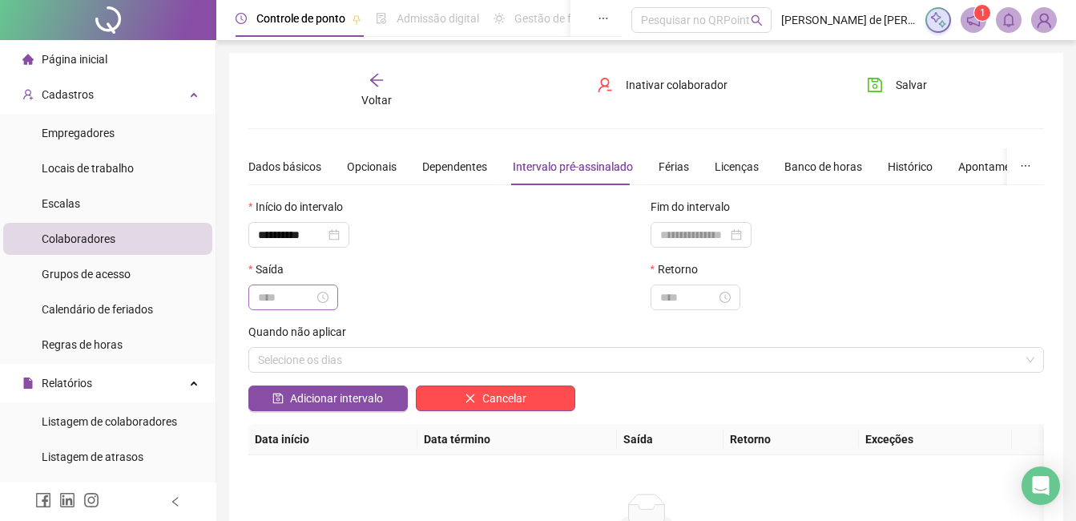
click at [329, 293] on div at bounding box center [293, 298] width 71 height 18
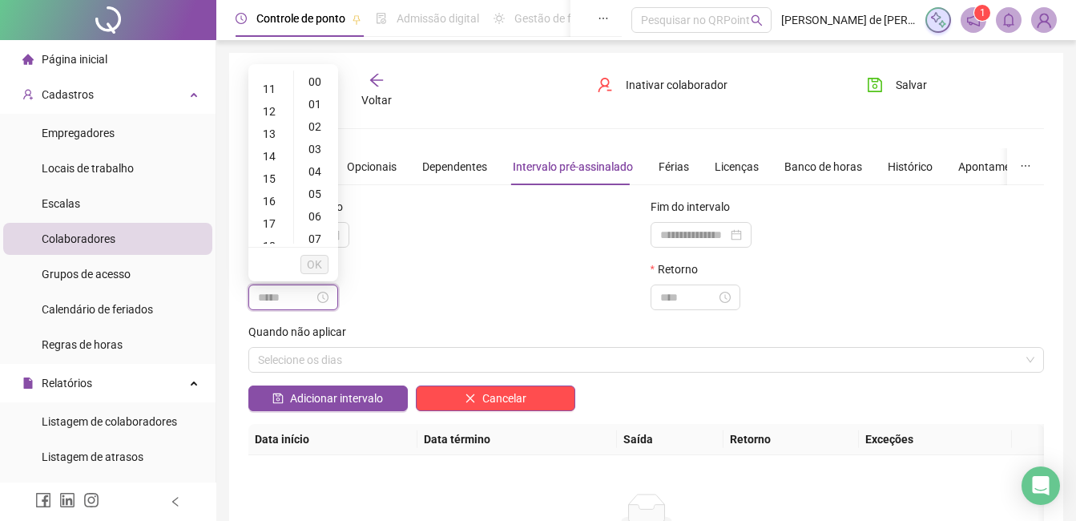
scroll to position [240, 0]
click at [273, 171] on div "15" at bounding box center [271, 178] width 38 height 22
type input "*****"
click at [317, 263] on span "OK" at bounding box center [314, 265] width 15 height 18
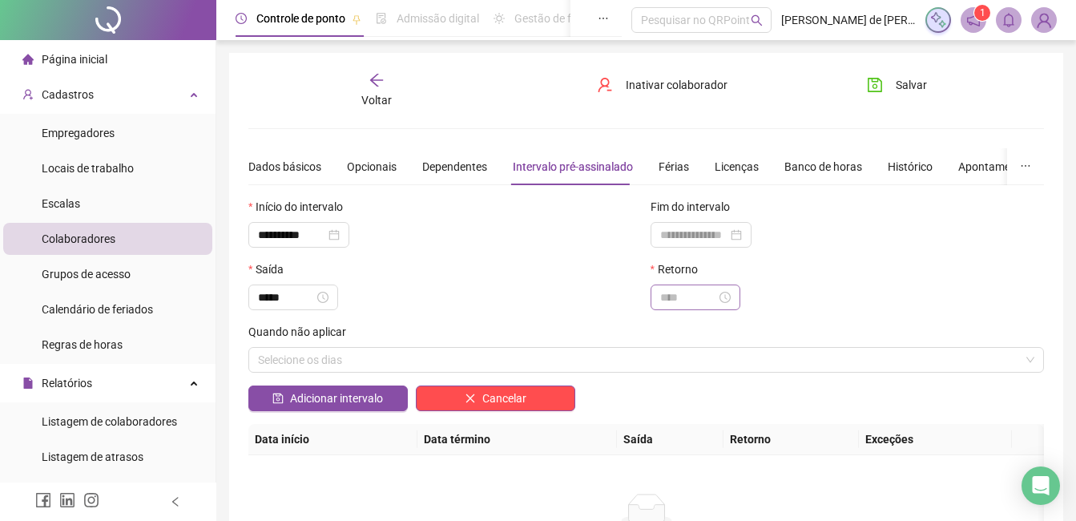
click at [731, 292] on div at bounding box center [695, 298] width 71 height 18
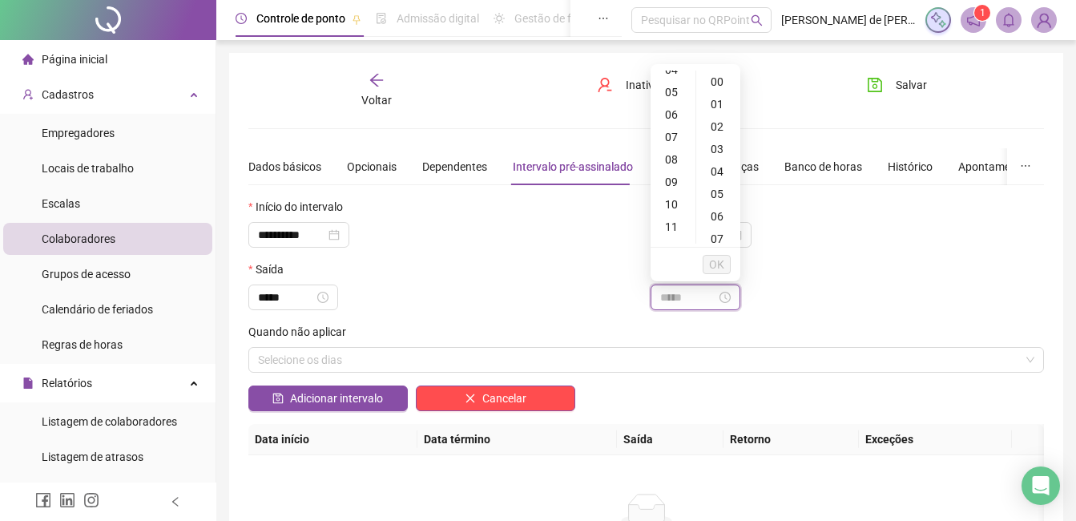
scroll to position [240, 0]
click at [674, 200] on div "16" at bounding box center [673, 200] width 38 height 22
type input "*****"
click at [712, 263] on span "OK" at bounding box center [716, 265] width 15 height 18
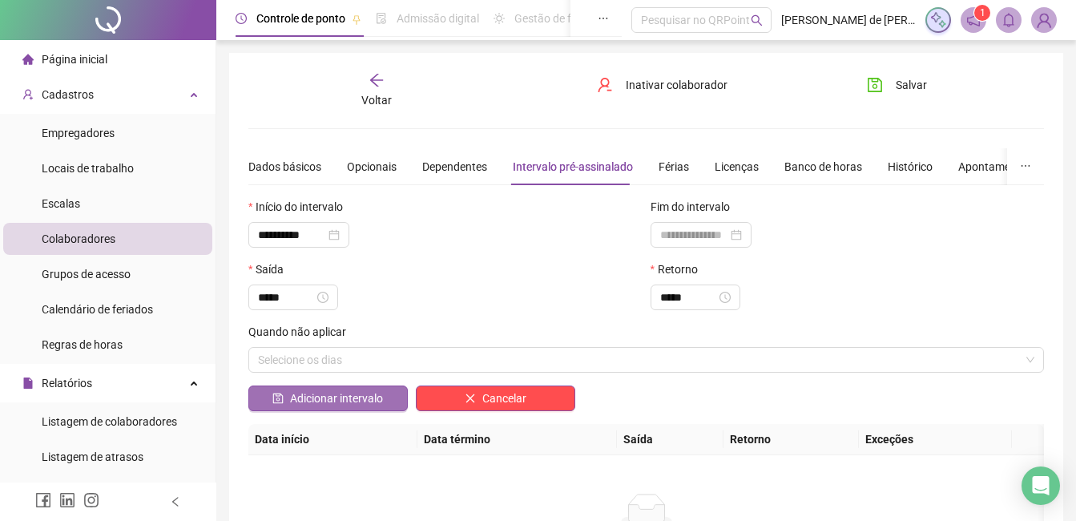
click at [356, 396] on span "Adicionar intervalo" at bounding box center [336, 398] width 93 height 18
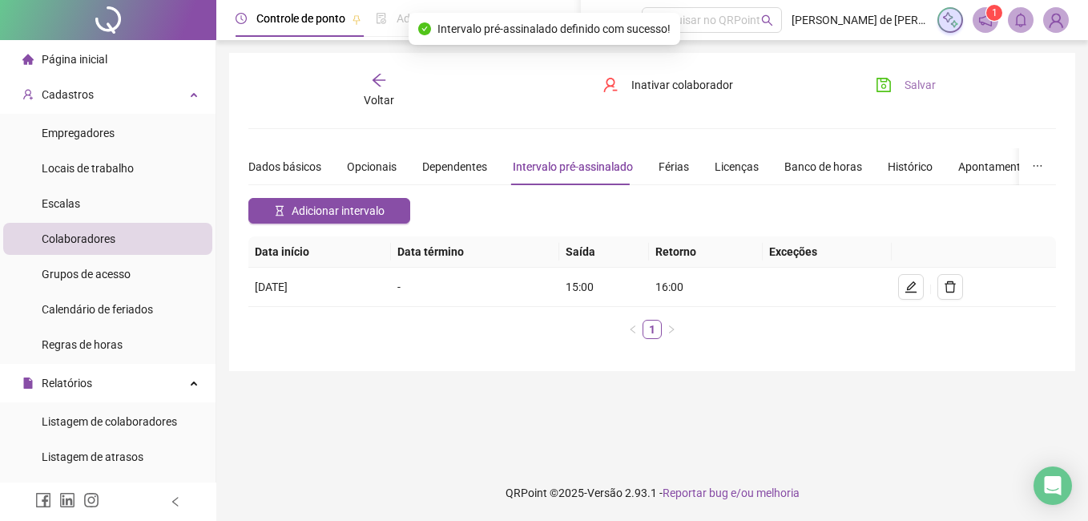
click at [894, 83] on button "Salvar" at bounding box center [906, 85] width 84 height 26
click at [302, 162] on div "Dados básicos" at bounding box center [284, 167] width 73 height 18
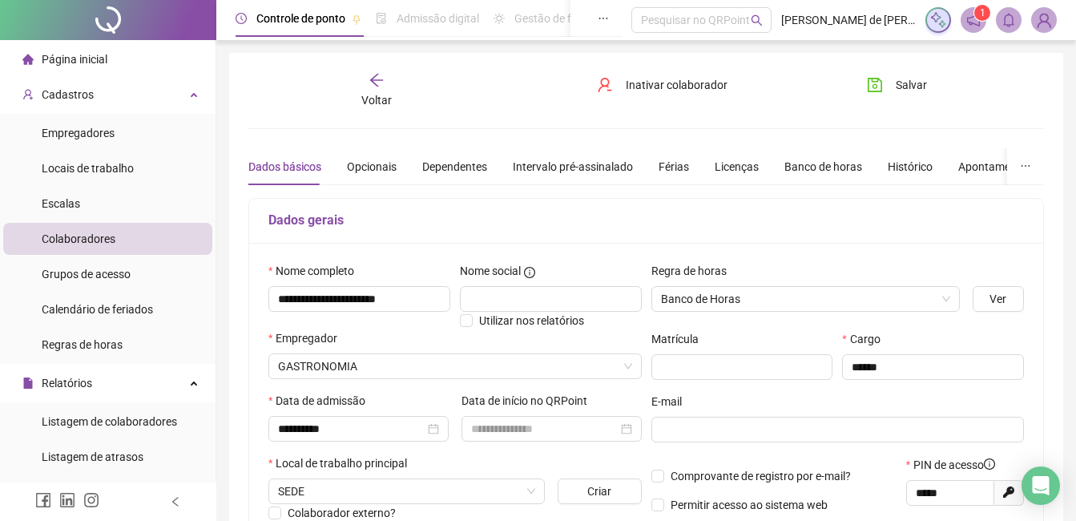
scroll to position [80, 0]
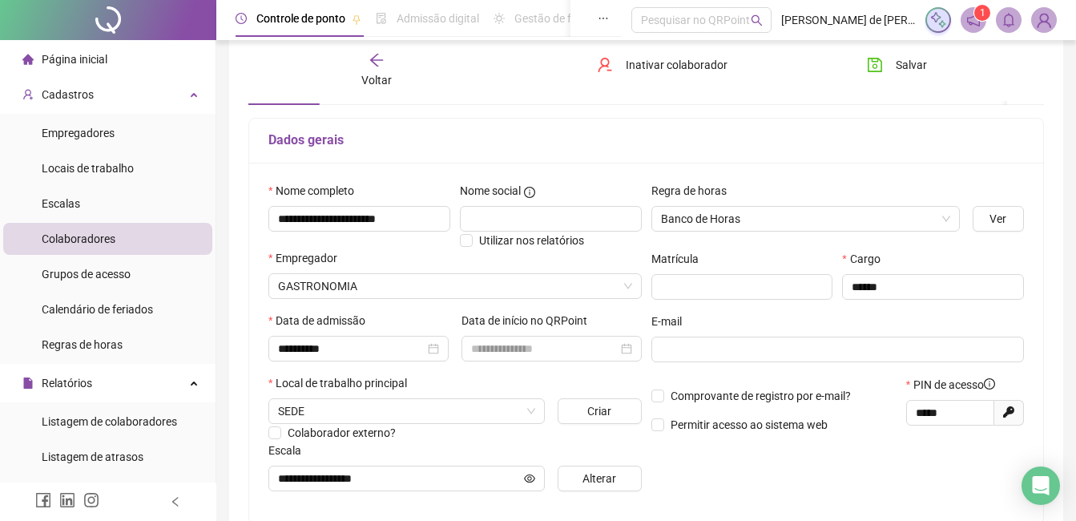
click at [461, 76] on div "Voltar Inativar colaborador [PERSON_NAME]" at bounding box center [646, 70] width 809 height 61
click at [904, 68] on span "Salvar" at bounding box center [911, 65] width 31 height 18
